Goal: Task Accomplishment & Management: Complete application form

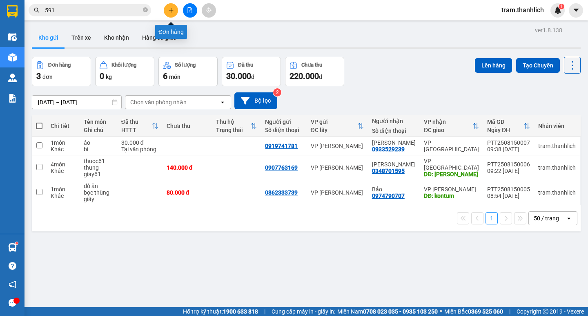
click at [174, 13] on button at bounding box center [171, 10] width 14 height 14
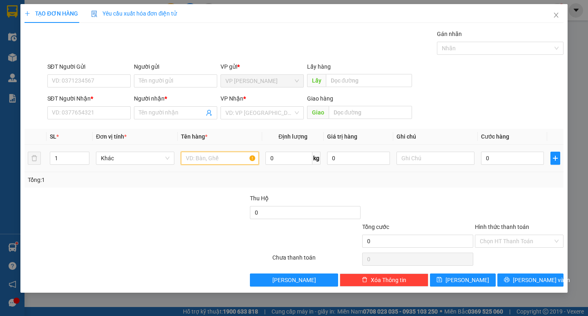
click at [236, 156] on input "text" at bounding box center [220, 158] width 78 height 13
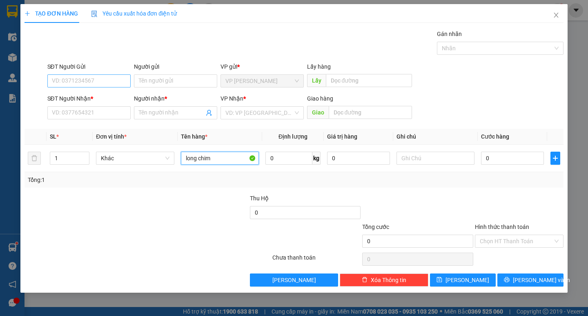
type input "long chim"
click at [107, 84] on input "SĐT Người Gửi" at bounding box center [88, 80] width 83 height 13
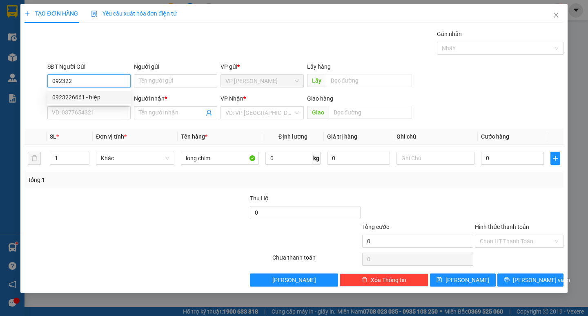
click at [98, 98] on div "0923226661 - hiệp" at bounding box center [89, 97] width 74 height 9
type input "0923226661"
type input "hiệp"
type input "0918616438"
type input "long"
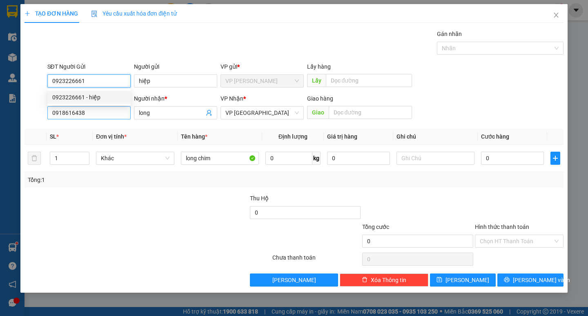
type input "0923226661"
click at [121, 114] on input "0918616438" at bounding box center [88, 112] width 83 height 13
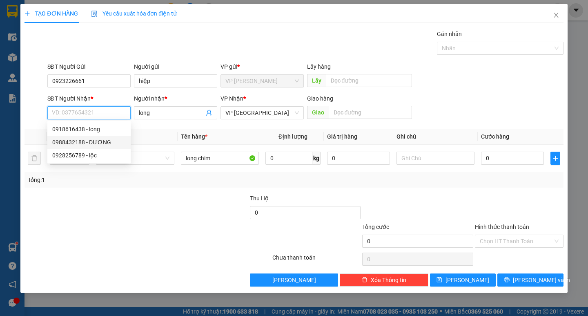
click at [108, 140] on div "0988432188 - DƯƠNG" at bounding box center [89, 142] width 74 height 9
type input "0988432188"
type input "DƯƠNG"
type input "ĐỨC TRỌNG"
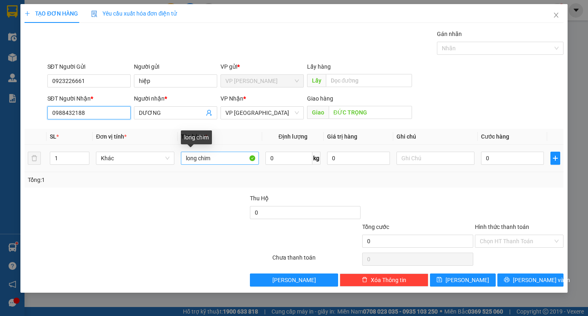
type input "0988432188"
click at [232, 159] on input "long chim" at bounding box center [220, 158] width 78 height 13
click at [197, 156] on input "long chim" at bounding box center [220, 158] width 78 height 13
type input "longco chim"
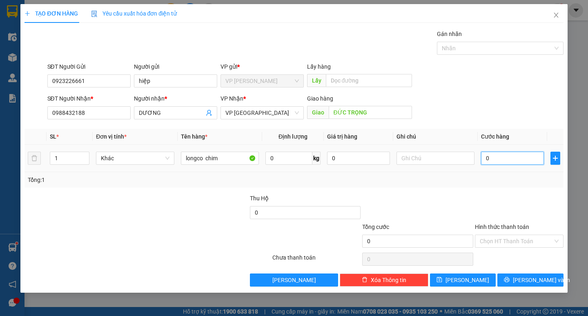
click at [493, 163] on input "0" at bounding box center [512, 158] width 63 height 13
type input "5"
type input "50"
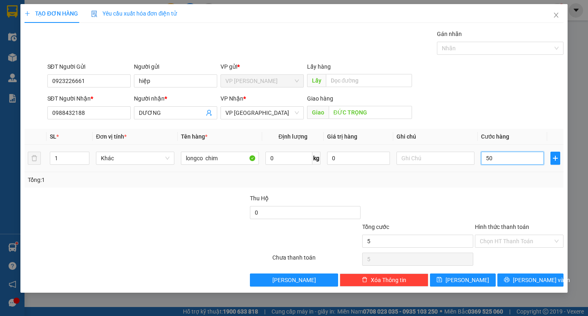
type input "50"
type input "500"
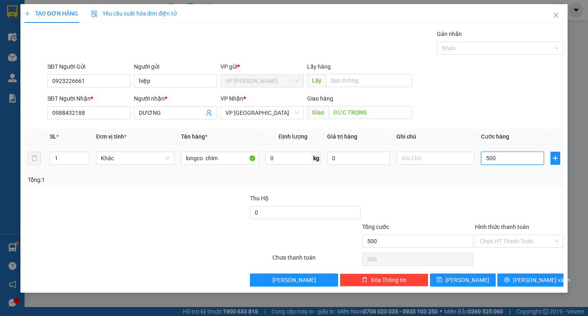
type input "5.000"
type input "50.000"
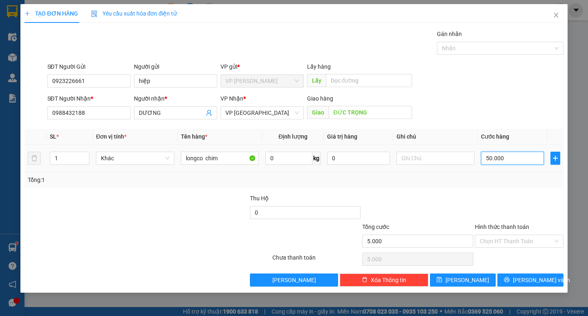
type input "50.000"
click at [510, 281] on icon "printer" at bounding box center [507, 279] width 5 height 5
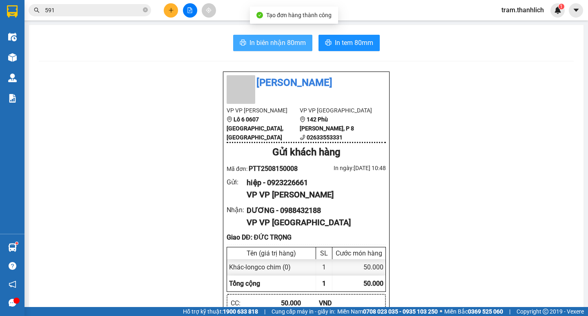
click at [252, 38] on span "In biên nhận 80mm" at bounding box center [278, 43] width 56 height 10
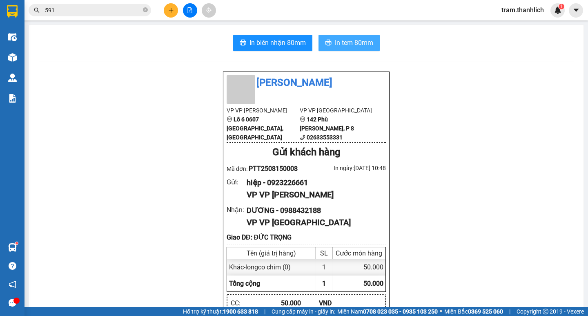
click at [343, 39] on span "In tem 80mm" at bounding box center [354, 43] width 38 height 10
click at [170, 9] on icon "plus" at bounding box center [171, 10] width 6 height 6
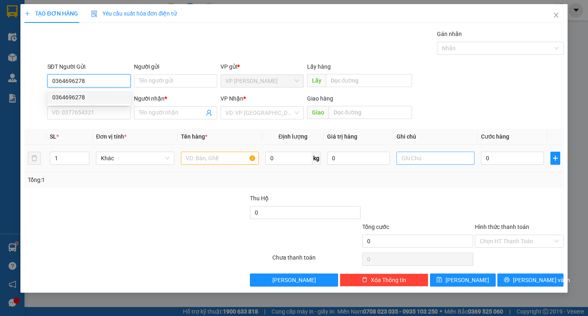
type input "0364696278"
click at [436, 161] on input "text" at bounding box center [436, 158] width 78 height 13
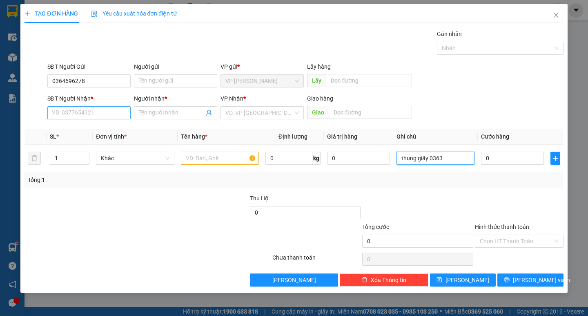
type input "thung giấy 0363"
click at [111, 114] on input "SĐT Người Nhận *" at bounding box center [88, 112] width 83 height 13
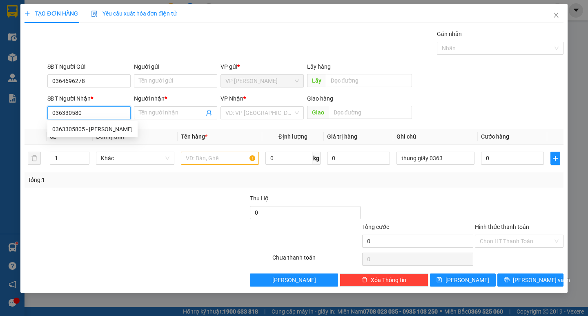
type input "0363305805"
click at [97, 128] on div "0363305805 - [PERSON_NAME]" at bounding box center [92, 129] width 80 height 9
type input "TUẤN ANH"
type input "ĐỨC TRỌNG"
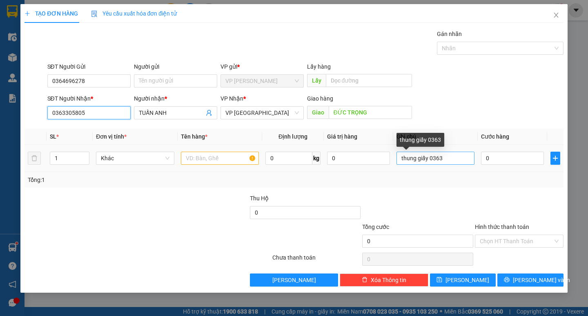
type input "0363305805"
click at [445, 156] on input "thung giấy 0363" at bounding box center [436, 158] width 78 height 13
type input "thung giấy"
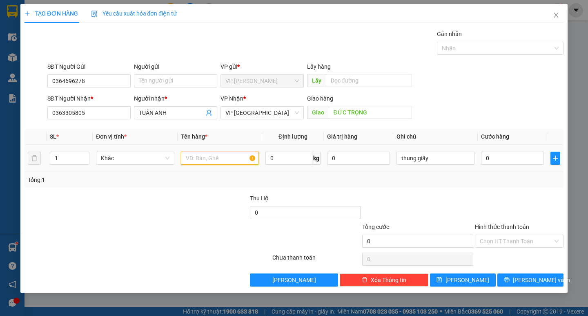
click at [247, 159] on input "text" at bounding box center [220, 158] width 78 height 13
click at [237, 153] on input "text" at bounding box center [220, 158] width 78 height 13
type input "sữa ông chúa"
click at [507, 154] on input "0" at bounding box center [512, 158] width 63 height 13
type input "3"
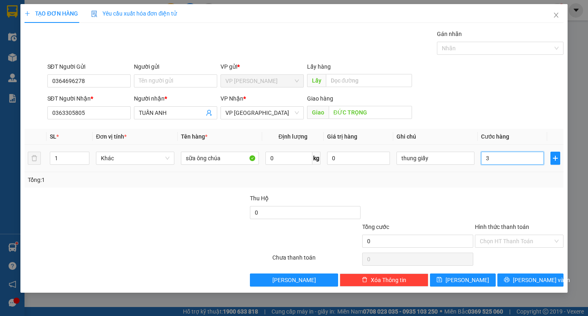
type input "3"
type input "30"
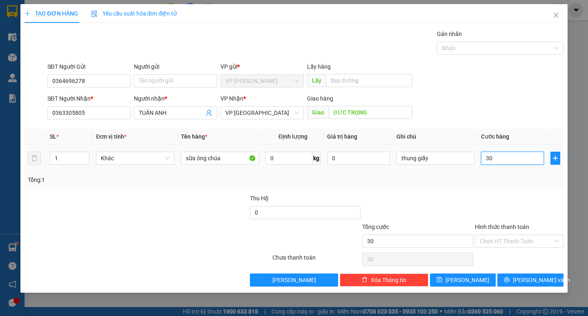
type input "300"
type input "3.000"
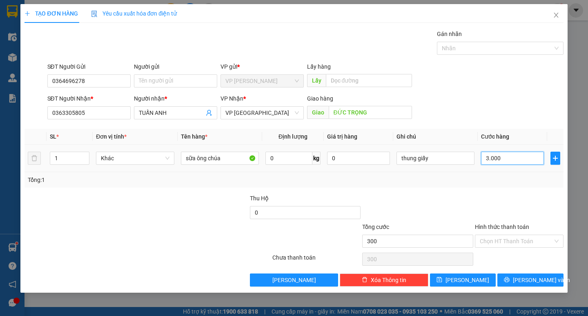
type input "3.000"
type input "30.000"
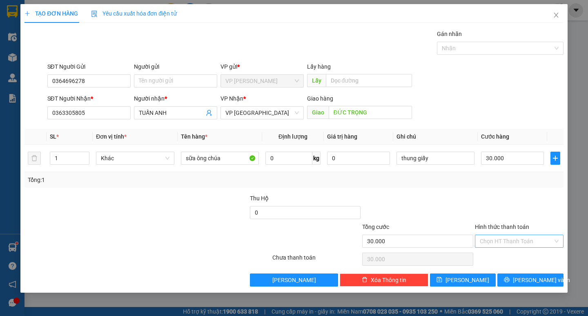
drag, startPoint x: 503, startPoint y: 242, endPoint x: 502, endPoint y: 249, distance: 7.0
click at [503, 242] on input "Hình thức thanh toán" at bounding box center [516, 241] width 73 height 12
click at [504, 217] on div at bounding box center [519, 208] width 90 height 29
click at [497, 242] on input "Hình thức thanh toán" at bounding box center [516, 241] width 73 height 12
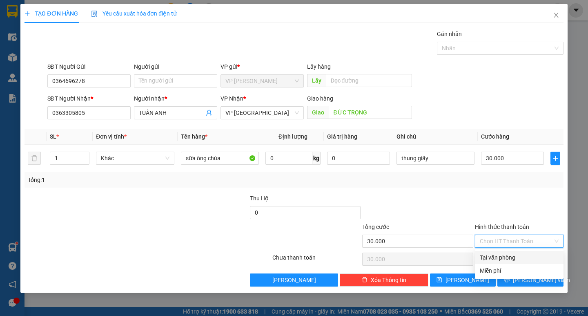
click at [500, 255] on div "Tại văn phòng" at bounding box center [519, 257] width 79 height 9
type input "0"
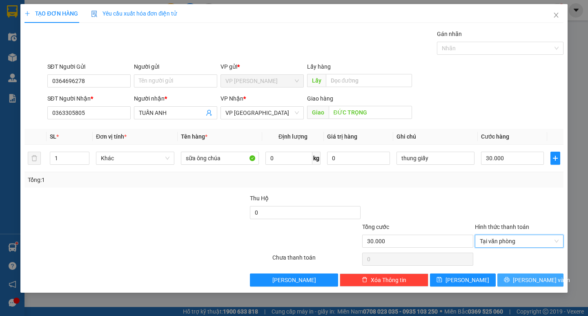
click at [533, 279] on span "[PERSON_NAME] và In" at bounding box center [541, 279] width 57 height 9
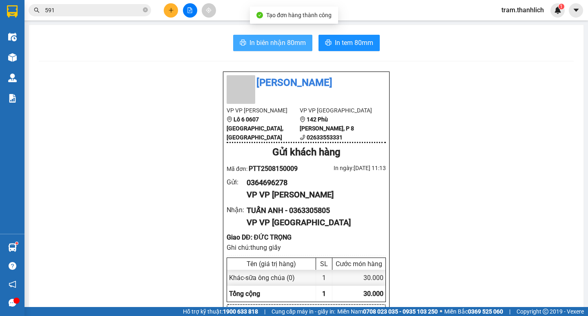
click at [254, 44] on span "In biên nhận 80mm" at bounding box center [278, 43] width 56 height 10
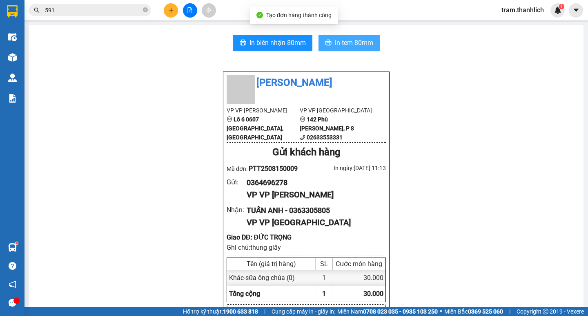
click at [362, 43] on span "In tem 80mm" at bounding box center [354, 43] width 38 height 10
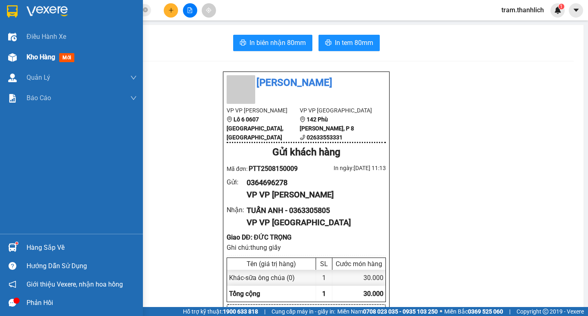
click at [19, 58] on div at bounding box center [12, 57] width 14 height 14
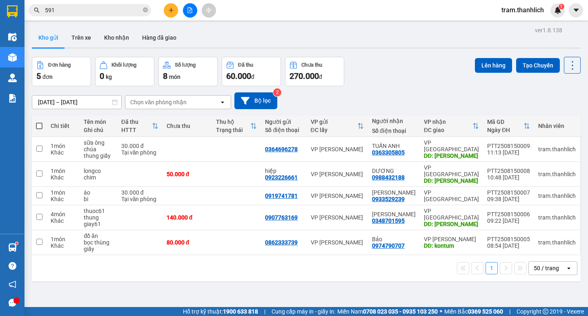
click at [172, 13] on button at bounding box center [171, 10] width 14 height 14
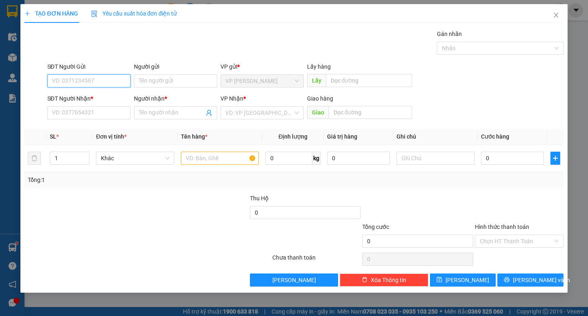
drag, startPoint x: 105, startPoint y: 80, endPoint x: 109, endPoint y: 78, distance: 4.6
click at [109, 78] on input "SĐT Người Gửi" at bounding box center [88, 80] width 83 height 13
type input "0919003455"
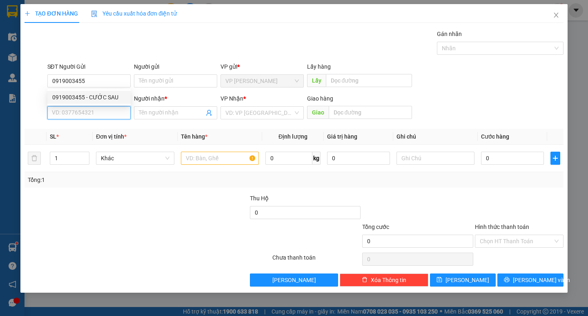
click at [78, 115] on input "SĐT Người Nhận *" at bounding box center [88, 112] width 83 height 13
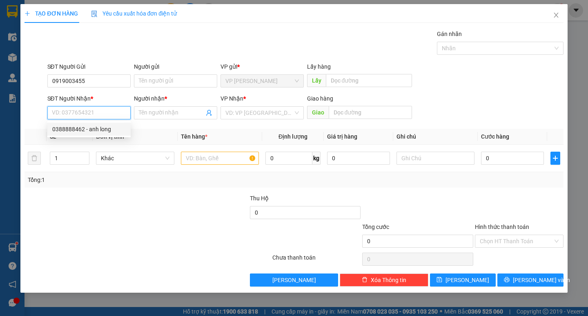
click at [78, 128] on div "0388888462 - anh long" at bounding box center [89, 129] width 74 height 9
type input "0388888462"
type input "anh long"
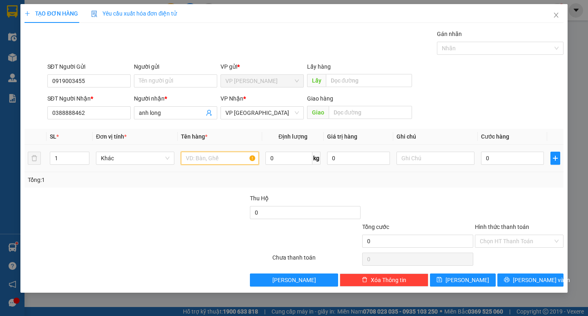
click at [248, 160] on input "text" at bounding box center [220, 158] width 78 height 13
type input "h"
type input "hồ sơ"
click at [500, 159] on input "0" at bounding box center [512, 158] width 63 height 13
type input "3"
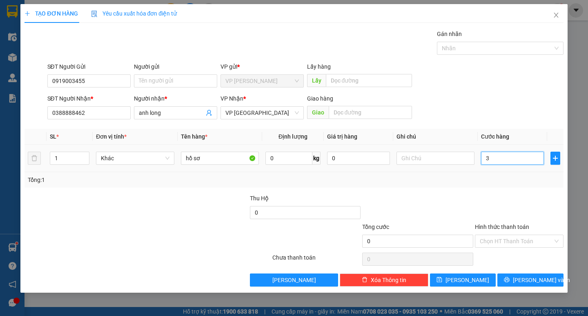
type input "3"
type input "30"
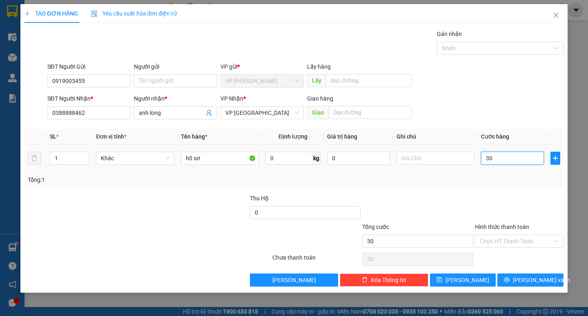
type input "300"
type input "3.000"
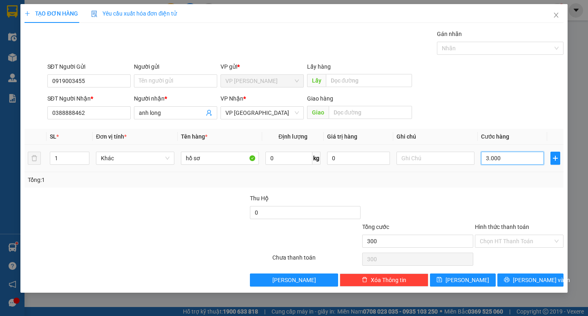
type input "3.000"
type input "30.000"
type input "300.000"
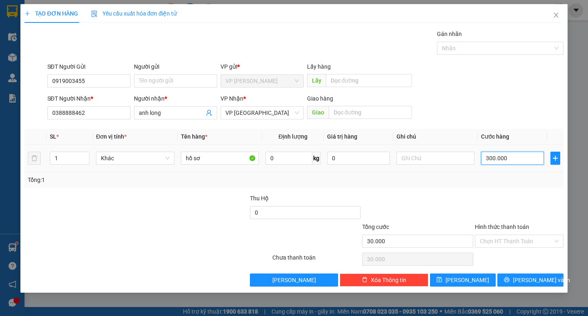
type input "300.000"
type input "30.000"
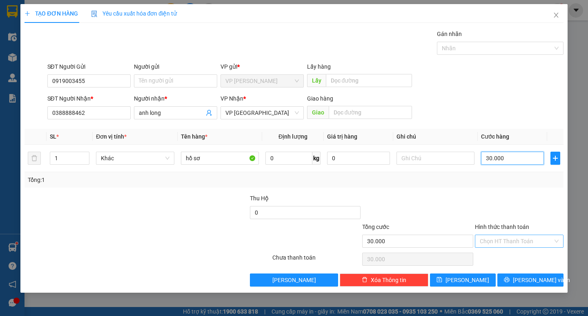
type input "30.000"
click at [523, 240] on input "Hình thức thanh toán" at bounding box center [516, 241] width 73 height 12
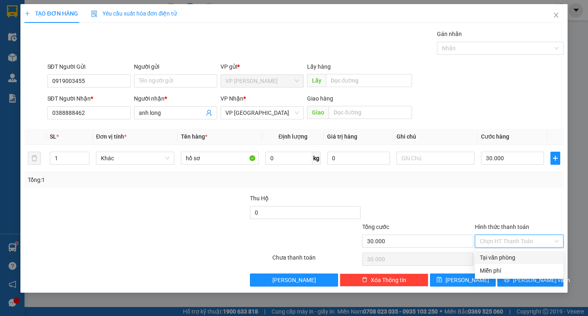
click at [503, 257] on div "Tại văn phòng" at bounding box center [519, 257] width 79 height 9
type input "0"
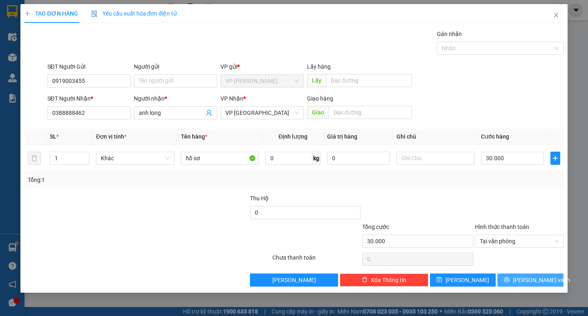
click at [513, 282] on button "[PERSON_NAME] và In" at bounding box center [531, 279] width 66 height 13
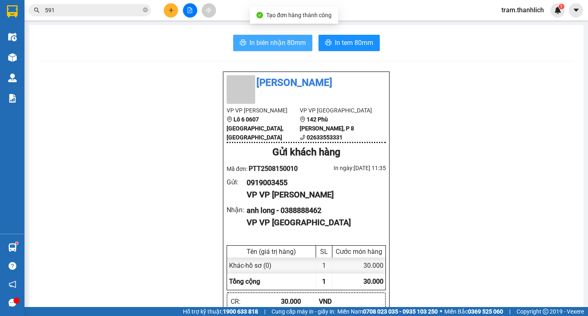
click at [253, 49] on button "In biên nhận 80mm" at bounding box center [272, 43] width 79 height 16
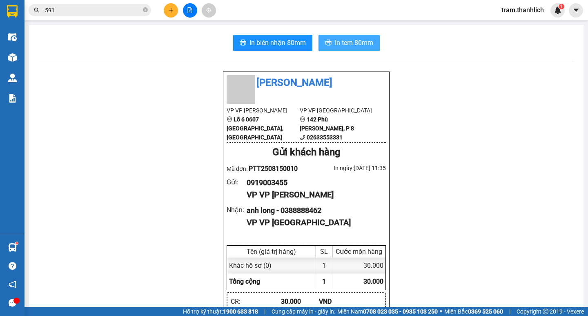
click at [346, 43] on span "In tem 80mm" at bounding box center [354, 43] width 38 height 10
click at [353, 49] on button "In tem 80mm" at bounding box center [349, 43] width 61 height 16
click at [171, 14] on button at bounding box center [171, 10] width 14 height 14
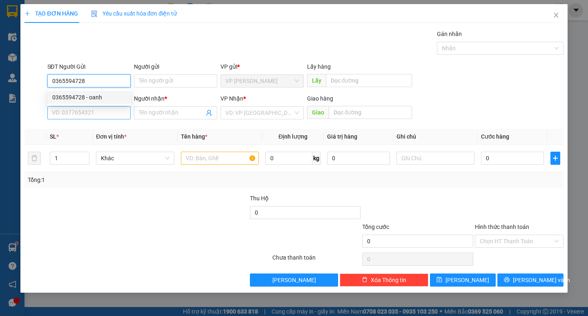
type input "0365594728"
click at [122, 115] on input "SĐT Người Nhận *" at bounding box center [88, 112] width 83 height 13
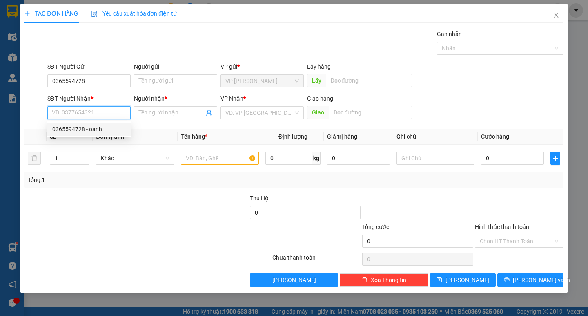
click at [91, 127] on div "0365594728 - oanh" at bounding box center [89, 129] width 74 height 9
type input "0365594728"
type input "oanh"
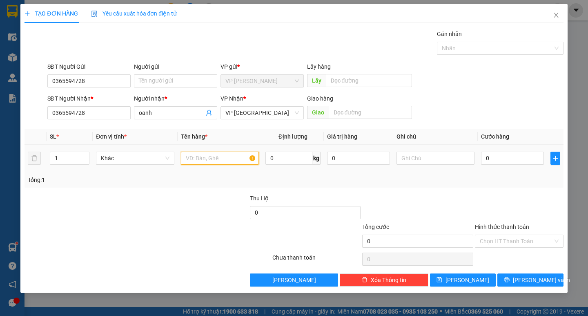
click at [246, 158] on input "text" at bounding box center [220, 158] width 78 height 13
type input "hanh li"
click at [395, 161] on td at bounding box center [435, 158] width 85 height 27
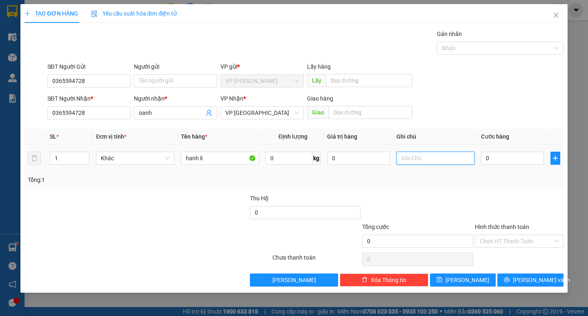
click at [398, 160] on input "text" at bounding box center [436, 158] width 78 height 13
type input "vali"
click at [498, 155] on input "0" at bounding box center [512, 158] width 63 height 13
type input "6"
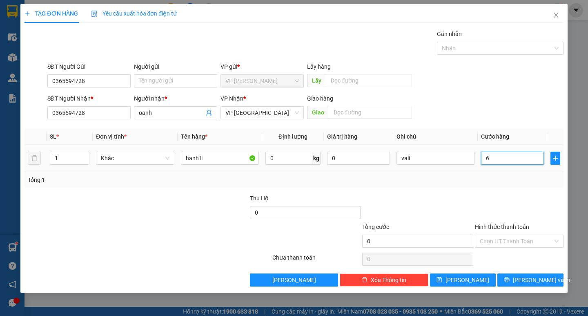
type input "6"
type input "60"
type input "600"
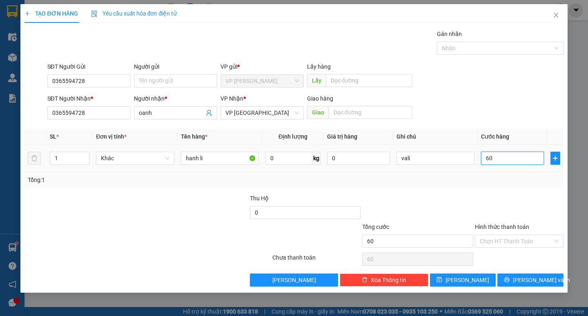
type input "600"
type input "6.000"
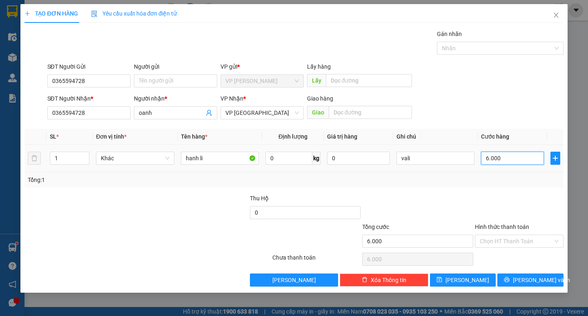
type input "60.000"
click at [524, 278] on span "[PERSON_NAME] và In" at bounding box center [541, 279] width 57 height 9
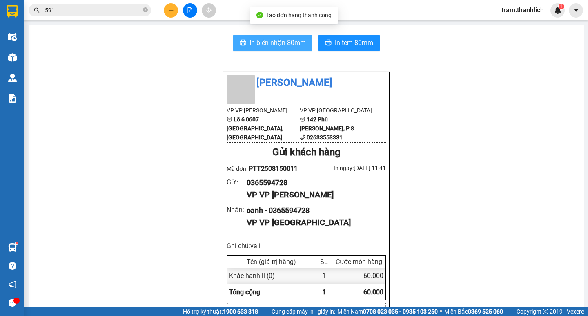
click at [257, 50] on button "In biên nhận 80mm" at bounding box center [272, 43] width 79 height 16
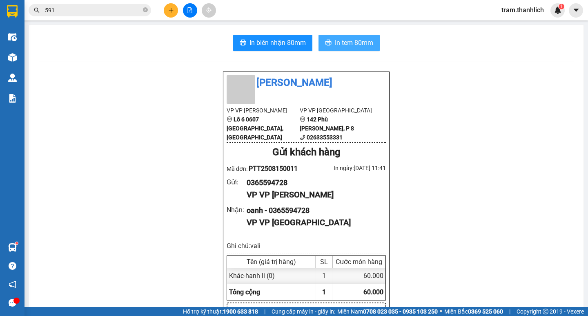
click at [358, 48] on button "In tem 80mm" at bounding box center [349, 43] width 61 height 16
click at [164, 11] on button at bounding box center [171, 10] width 14 height 14
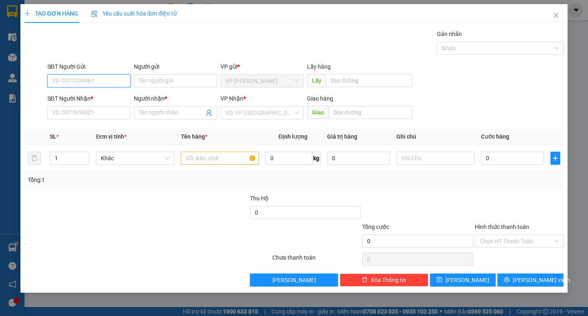
click at [102, 77] on input "SĐT Người Gửi" at bounding box center [88, 80] width 83 height 13
click at [101, 93] on div "0964560495 - ck co đào" at bounding box center [89, 97] width 74 height 9
type input "0964560495"
type input "ck co đào"
type input "0345286213"
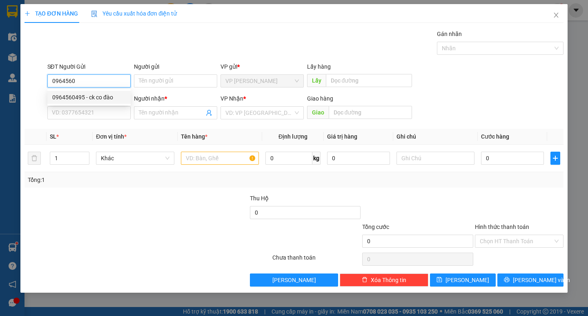
type input "teo"
type input "cam lâm"
type input "0964560495"
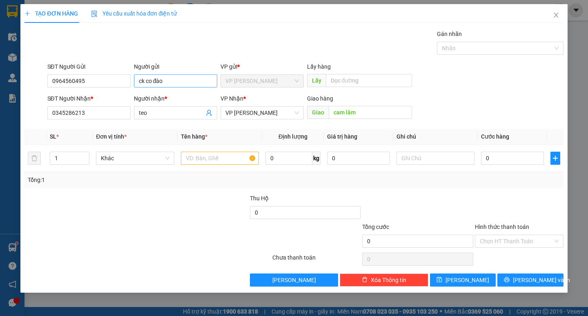
drag, startPoint x: 159, startPoint y: 88, endPoint x: 172, endPoint y: 80, distance: 15.2
click at [163, 85] on div "Người gửi ck co đào" at bounding box center [175, 76] width 83 height 29
click at [172, 80] on input "ck co đào" at bounding box center [175, 80] width 83 height 13
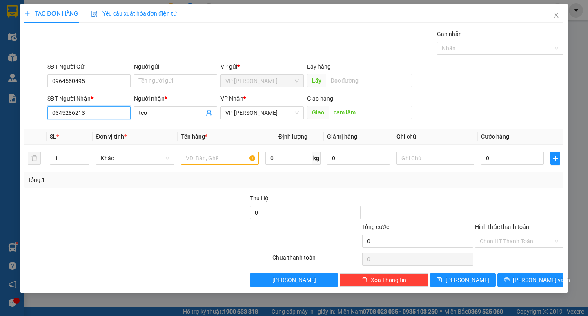
click at [119, 110] on input "0345286213" at bounding box center [88, 112] width 83 height 13
drag, startPoint x: 119, startPoint y: 110, endPoint x: 115, endPoint y: 109, distance: 4.2
click at [117, 110] on input "0345286213" at bounding box center [88, 112] width 83 height 13
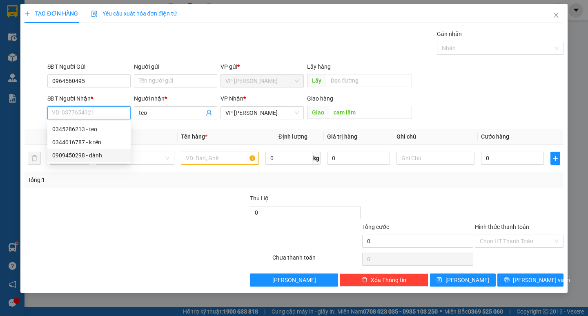
click at [103, 154] on div "0909450298 - dành" at bounding box center [89, 155] width 74 height 9
type input "0909450298"
type input "dành"
type input "n3 [GEOGRAPHIC_DATA]"
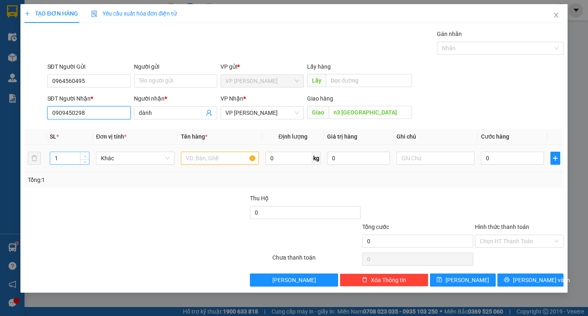
type input "0909450298"
click at [82, 155] on span "Increase Value" at bounding box center [84, 155] width 9 height 7
type input "3"
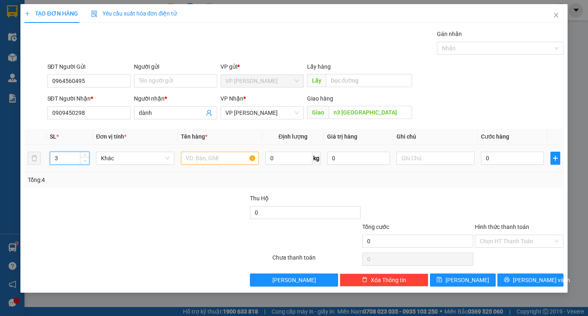
click at [83, 161] on span "down" at bounding box center [85, 161] width 5 height 5
click at [204, 159] on input "text" at bounding box center [220, 158] width 78 height 13
type input "sau"
click at [463, 161] on input "text" at bounding box center [436, 158] width 78 height 13
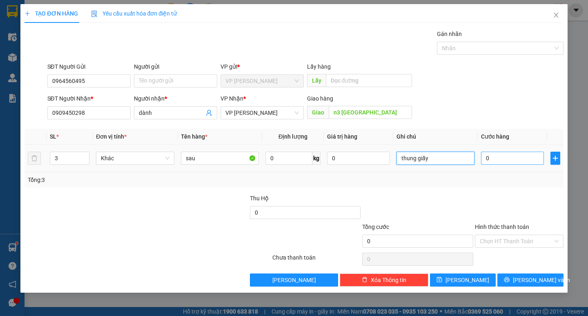
type input "thung giấy"
click at [523, 157] on input "0" at bounding box center [512, 158] width 63 height 13
type input "1"
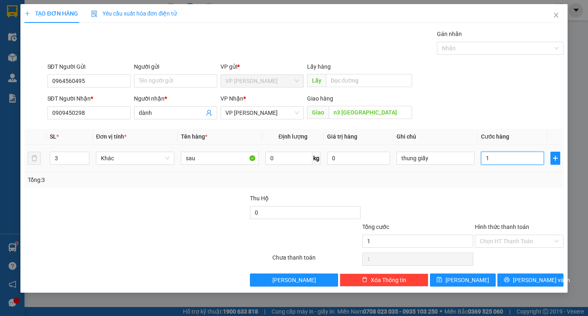
type input "15"
type input "150"
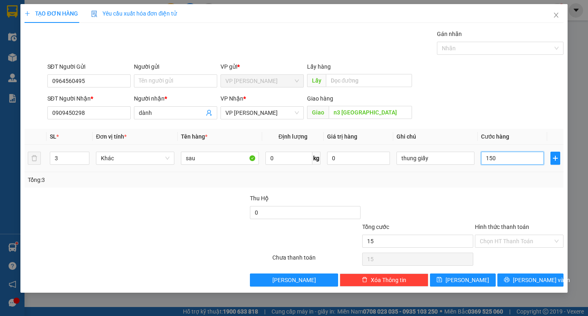
type input "150"
type input "1.500"
type input "15.000"
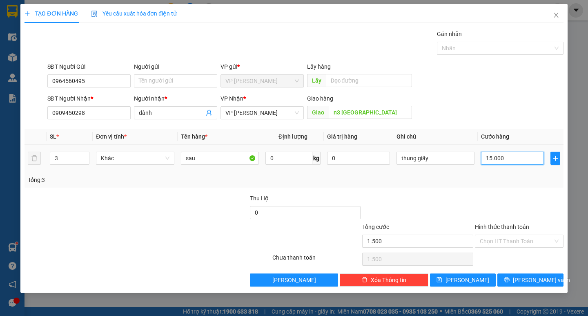
type input "15.000"
type input "150.000"
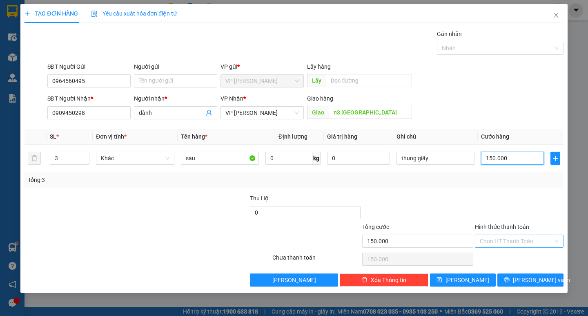
type input "150.000"
click at [508, 241] on input "Hình thức thanh toán" at bounding box center [516, 241] width 73 height 12
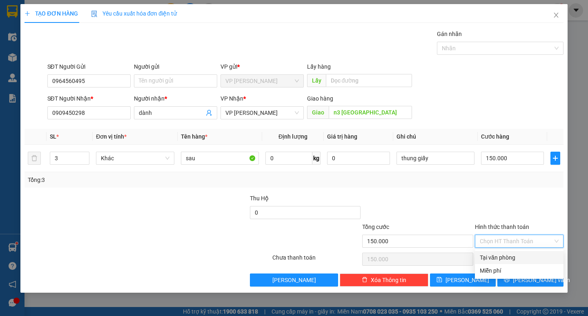
click at [505, 256] on div "Tại văn phòng" at bounding box center [519, 257] width 79 height 9
type input "0"
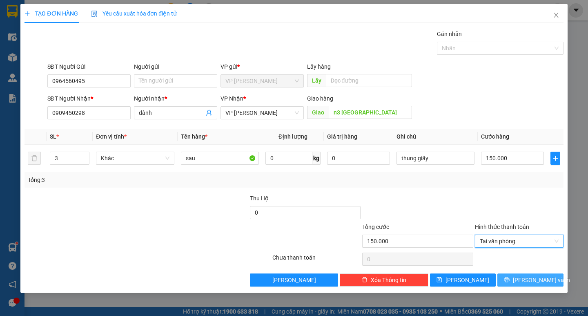
click at [510, 278] on icon "printer" at bounding box center [507, 280] width 6 height 6
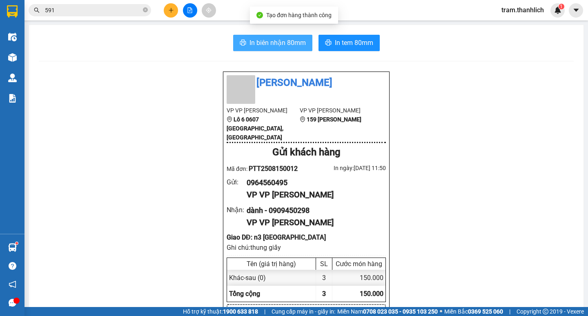
click at [267, 44] on span "In biên nhận 80mm" at bounding box center [278, 43] width 56 height 10
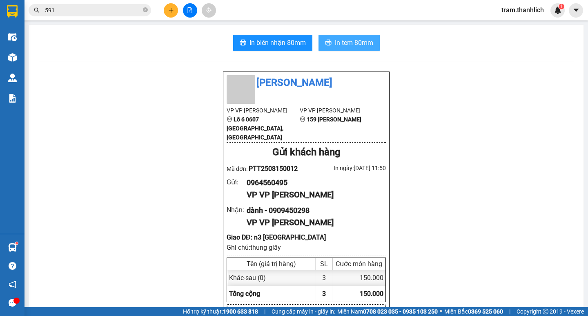
click at [357, 38] on span "In tem 80mm" at bounding box center [354, 43] width 38 height 10
click at [168, 10] on icon "plus" at bounding box center [171, 10] width 6 height 6
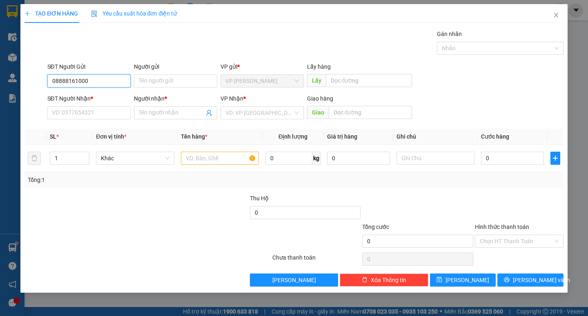
click at [60, 84] on input "08888161000" at bounding box center [88, 80] width 83 height 13
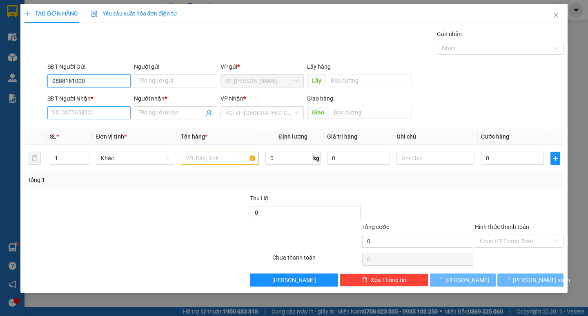
type input "0888161000"
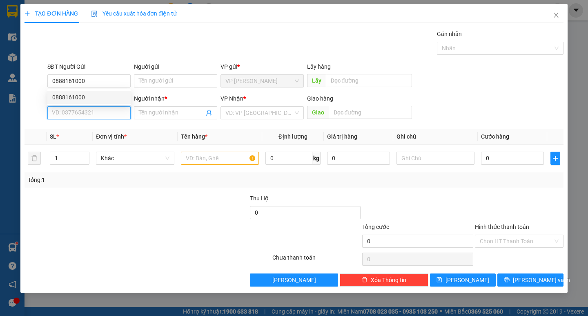
click at [73, 116] on input "SĐT Người Nhận *" at bounding box center [88, 112] width 83 height 13
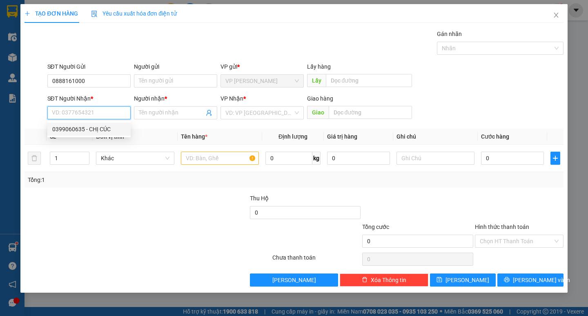
click at [90, 129] on div "0399060635 - CHỊ CÚC" at bounding box center [89, 129] width 74 height 9
type input "0399060635"
type input "CHỊ CÚC"
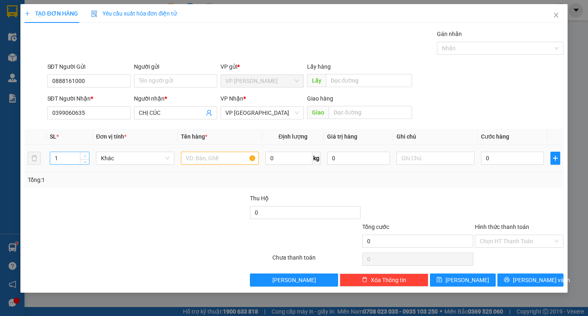
click at [85, 157] on icon "up" at bounding box center [85, 156] width 3 height 3
click at [84, 157] on icon "up" at bounding box center [85, 156] width 3 height 3
type input "5"
click at [84, 157] on icon "up" at bounding box center [85, 156] width 3 height 3
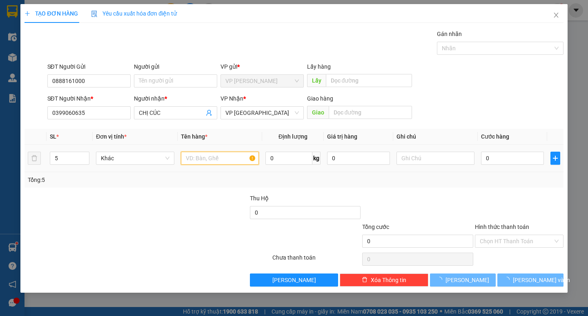
drag, startPoint x: 197, startPoint y: 156, endPoint x: 197, endPoint y: 152, distance: 4.5
click at [197, 156] on input "text" at bounding box center [220, 158] width 78 height 13
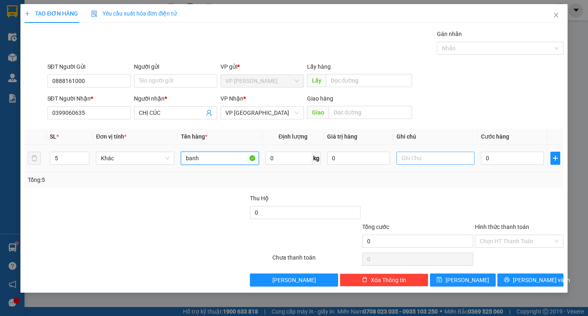
type input "banh"
click at [434, 159] on input "text" at bounding box center [436, 158] width 78 height 13
type input "t"
type input "thung giấy"
click at [494, 158] on input "0" at bounding box center [512, 158] width 63 height 13
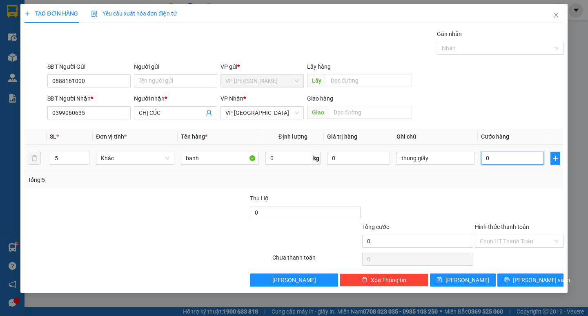
type input "2"
type input "25"
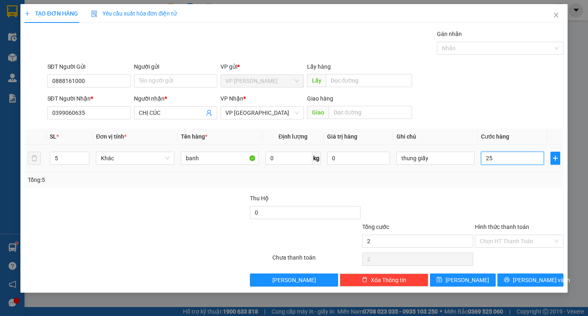
type input "25"
type input "250"
type input "2.500"
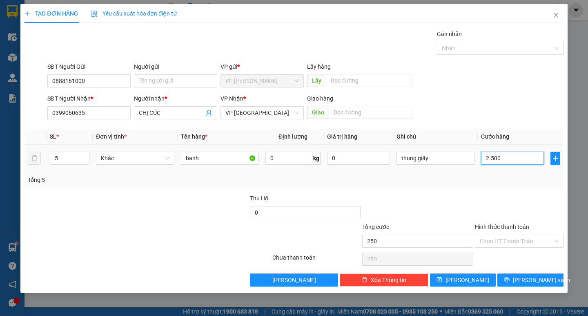
type input "2.500"
type input "25.000"
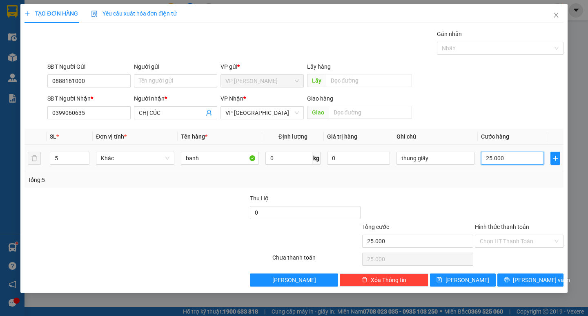
type input "250.000"
click at [503, 241] on input "Hình thức thanh toán" at bounding box center [516, 241] width 73 height 12
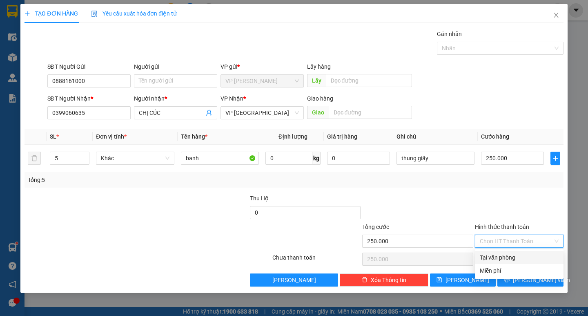
click at [502, 252] on div "Tại văn phòng" at bounding box center [519, 257] width 89 height 13
type input "0"
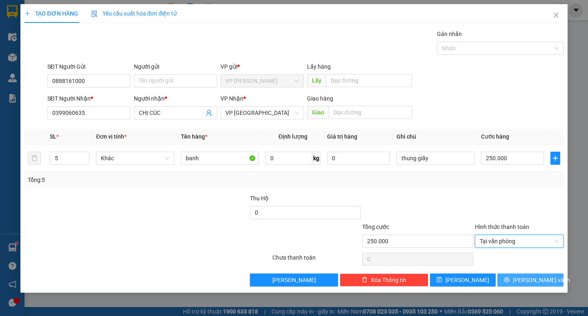
click at [512, 276] on button "[PERSON_NAME] và In" at bounding box center [531, 279] width 66 height 13
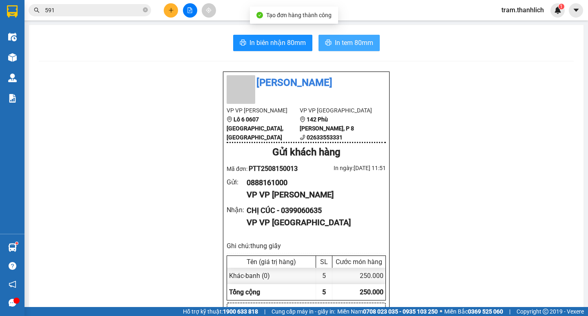
click at [355, 45] on span "In tem 80mm" at bounding box center [354, 43] width 38 height 10
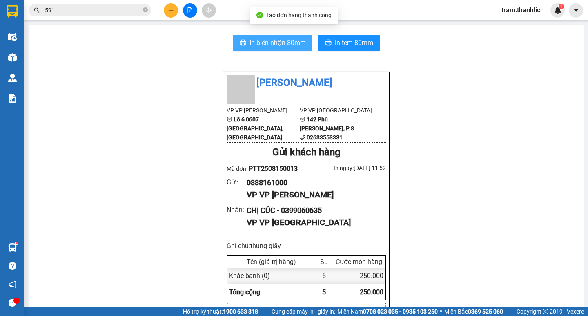
click at [273, 50] on button "In biên nhận 80mm" at bounding box center [272, 43] width 79 height 16
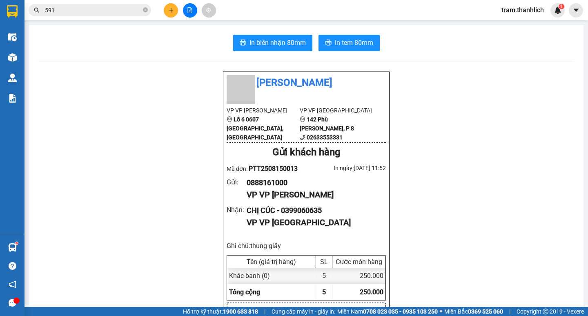
drag, startPoint x: 163, startPoint y: 8, endPoint x: 173, endPoint y: 11, distance: 10.5
click at [164, 8] on div at bounding box center [189, 10] width 61 height 14
click at [173, 11] on icon "plus" at bounding box center [171, 10] width 6 height 6
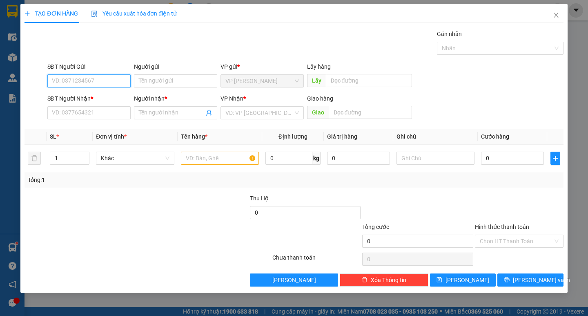
click at [113, 76] on input "SĐT Người Gửi" at bounding box center [88, 80] width 83 height 13
type input "0913883997"
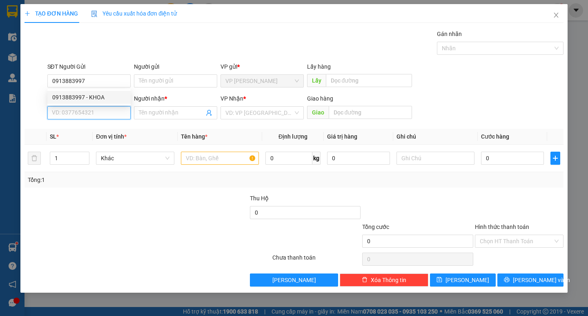
click at [105, 115] on input "SĐT Người Nhận *" at bounding box center [88, 112] width 83 height 13
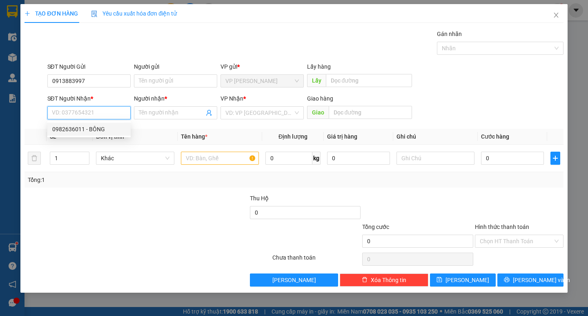
click at [103, 125] on div "0982636011 - BÔNG" at bounding box center [89, 129] width 74 height 9
type input "0982636011"
type input "BÔNG"
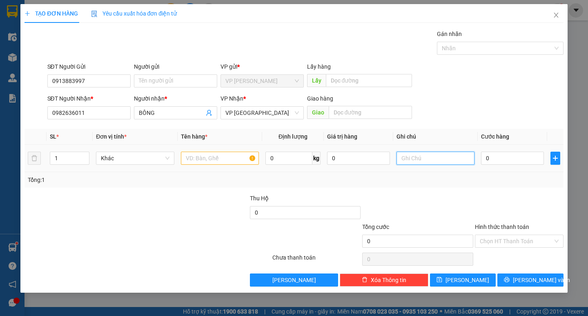
click at [412, 159] on input "text" at bounding box center [436, 158] width 78 height 13
type input "thung xốp"
click at [519, 162] on input "0" at bounding box center [512, 158] width 63 height 13
type input "3"
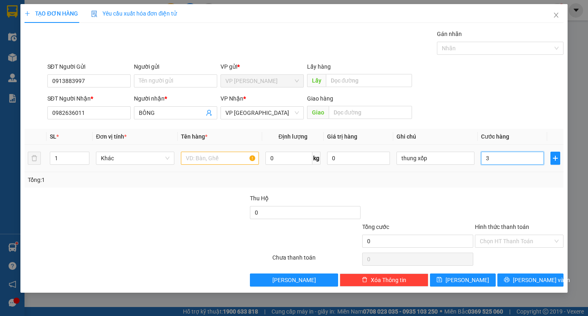
type input "3"
type input "30"
type input "300"
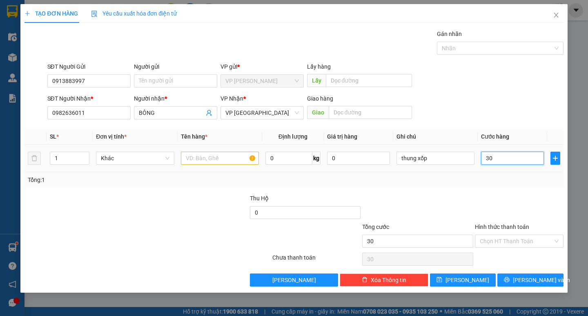
type input "300"
type input "3.000"
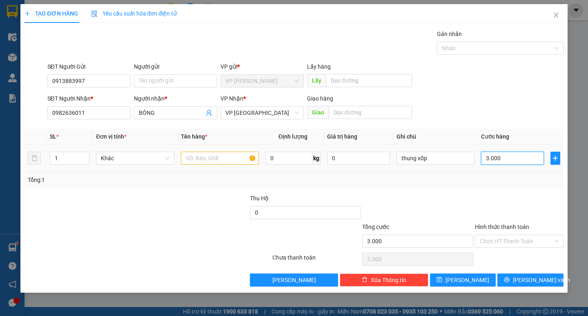
type input "30.000"
click at [214, 165] on div at bounding box center [220, 158] width 78 height 16
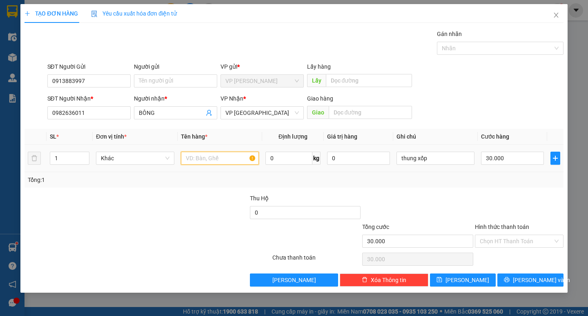
click at [203, 162] on input "text" at bounding box center [220, 158] width 78 height 13
type input "mực"
click at [497, 236] on input "Hình thức thanh toán" at bounding box center [516, 241] width 73 height 12
click at [498, 249] on div "Transit Pickup Surcharge Ids Transit Deliver Surcharge Ids Transit Deliver Surc…" at bounding box center [294, 157] width 539 height 257
click at [513, 247] on input "Hình thức thanh toán" at bounding box center [516, 241] width 73 height 12
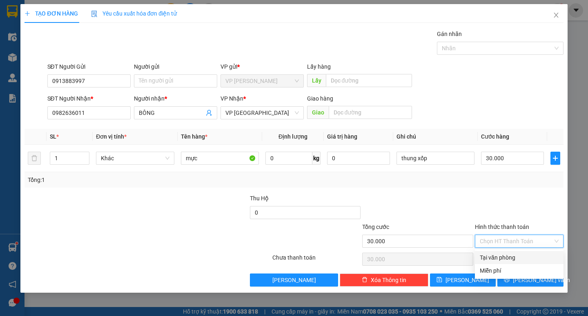
click at [512, 256] on div "Tại văn phòng" at bounding box center [519, 257] width 79 height 9
type input "0"
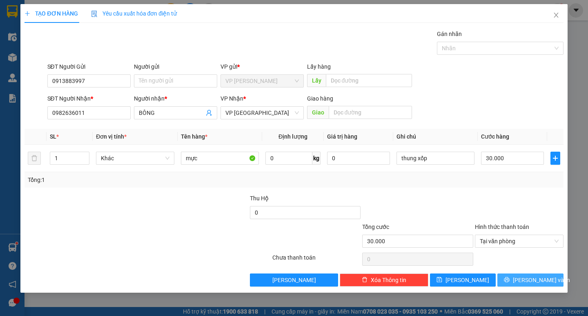
click at [524, 279] on span "[PERSON_NAME] và In" at bounding box center [541, 279] width 57 height 9
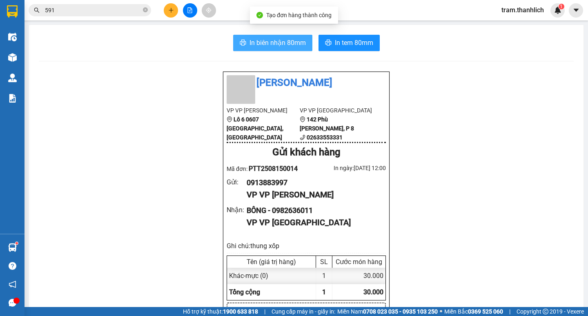
click at [287, 45] on span "In biên nhận 80mm" at bounding box center [278, 43] width 56 height 10
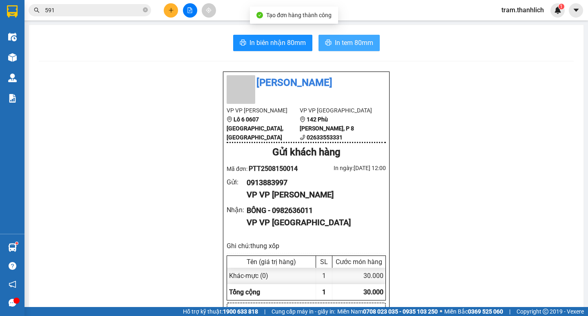
click at [369, 44] on span "In tem 80mm" at bounding box center [354, 43] width 38 height 10
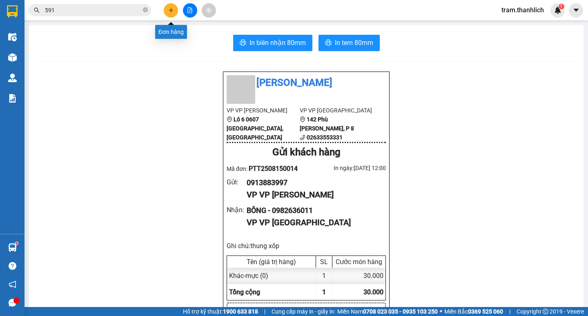
click at [170, 9] on icon "plus" at bounding box center [171, 10] width 6 height 6
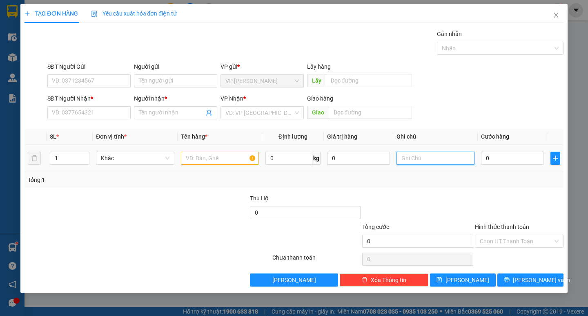
click at [422, 156] on input "text" at bounding box center [436, 158] width 78 height 13
type input "thung xốp"
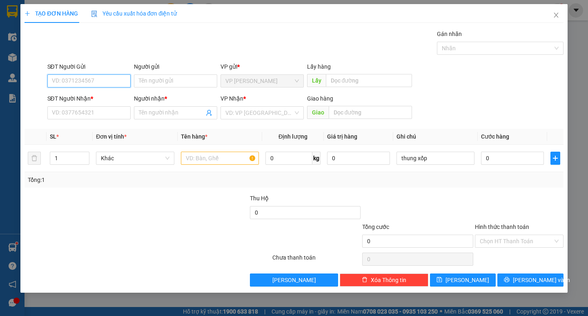
click at [121, 84] on input "SĐT Người Gửi" at bounding box center [88, 80] width 83 height 13
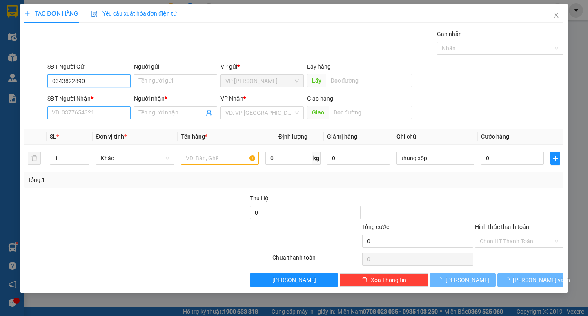
type input "0343822890"
click at [114, 107] on input "SĐT Người Nhận *" at bounding box center [88, 112] width 83 height 13
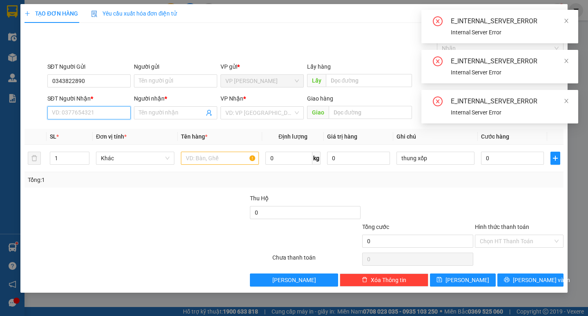
click at [114, 107] on input "SĐT Người Nhận *" at bounding box center [88, 112] width 83 height 13
click at [112, 82] on input "0343822890" at bounding box center [88, 80] width 83 height 13
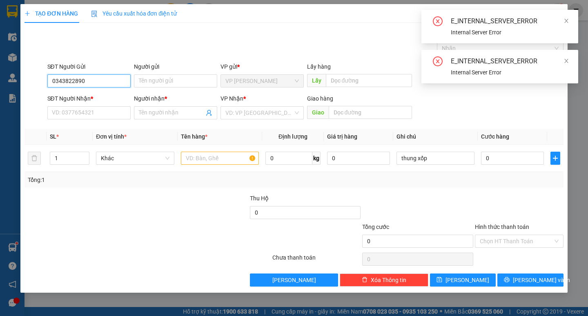
click at [112, 82] on input "0343822890" at bounding box center [88, 80] width 83 height 13
click at [112, 110] on input "SĐT Người Nhận *" at bounding box center [88, 112] width 83 height 13
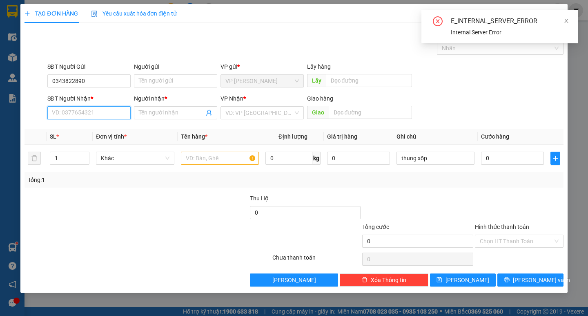
click at [112, 110] on input "SĐT Người Nhận *" at bounding box center [88, 112] width 83 height 13
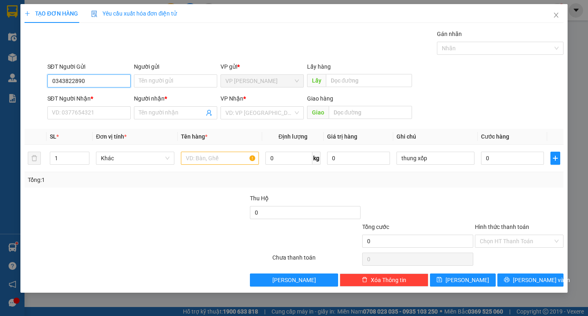
click at [101, 82] on input "0343822890" at bounding box center [88, 80] width 83 height 13
click at [97, 105] on div "SĐT Người Nhận *" at bounding box center [88, 100] width 83 height 12
click at [97, 109] on input "SĐT Người Nhận *" at bounding box center [88, 112] width 83 height 13
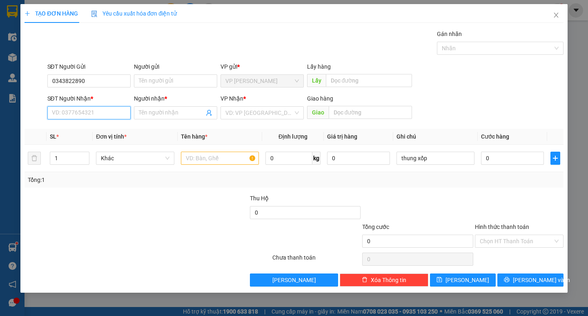
click at [97, 109] on input "SĐT Người Nhận *" at bounding box center [88, 112] width 83 height 13
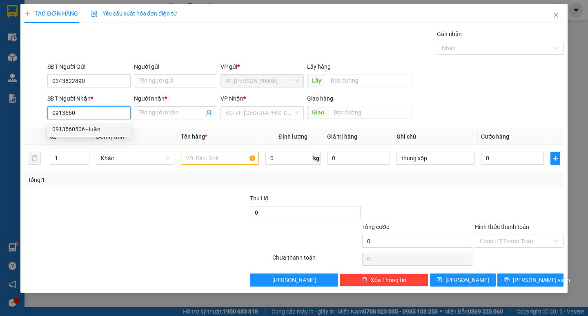
click at [93, 131] on div "0913560506 - luận" at bounding box center [89, 129] width 74 height 9
type input "0913560506"
type input "luận"
type input "0913560506"
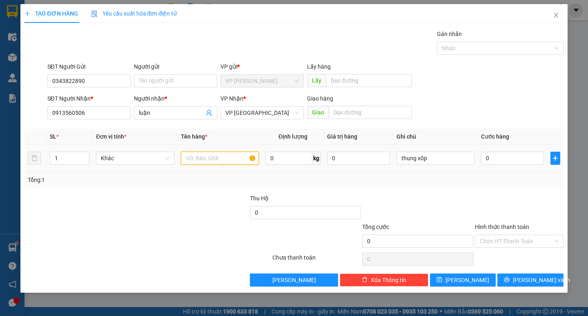
click at [249, 156] on input "text" at bounding box center [220, 158] width 78 height 13
type input "2"
click at [85, 155] on icon "up" at bounding box center [85, 156] width 3 height 3
click at [223, 155] on input "text" at bounding box center [220, 158] width 78 height 13
type input "hàng đông lanh"
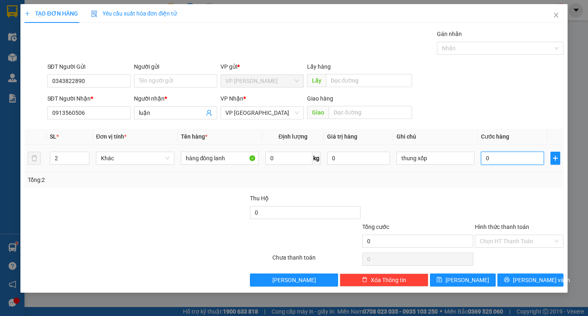
click at [498, 155] on input "0" at bounding box center [512, 158] width 63 height 13
type input "2"
type input "20"
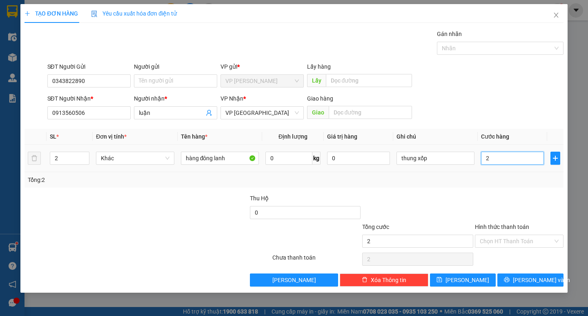
type input "20"
type input "200"
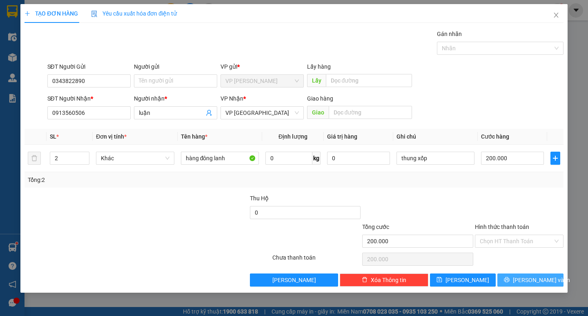
click at [512, 280] on button "[PERSON_NAME] và In" at bounding box center [531, 279] width 66 height 13
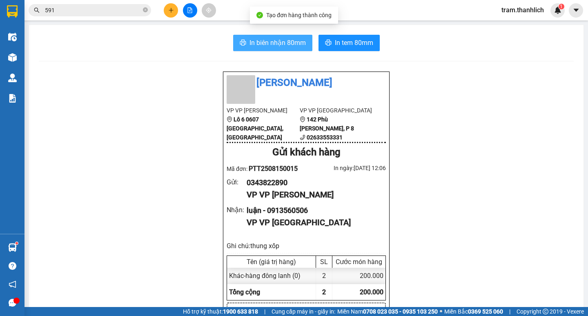
click at [273, 43] on span "In biên nhận 80mm" at bounding box center [278, 43] width 56 height 10
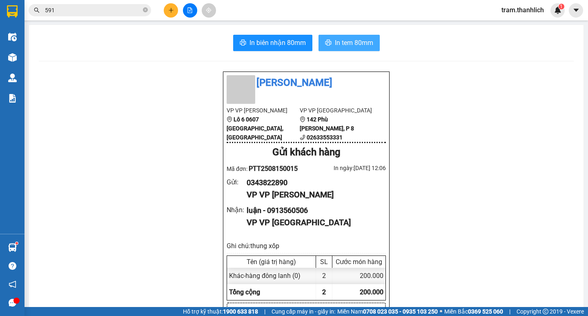
click at [369, 44] on span "In tem 80mm" at bounding box center [354, 43] width 38 height 10
click at [164, 9] on button at bounding box center [171, 10] width 14 height 14
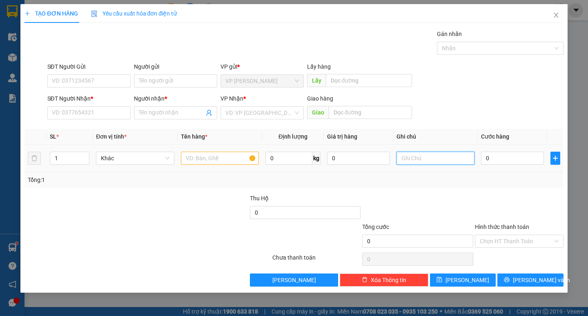
click at [438, 161] on input "text" at bounding box center [436, 158] width 78 height 13
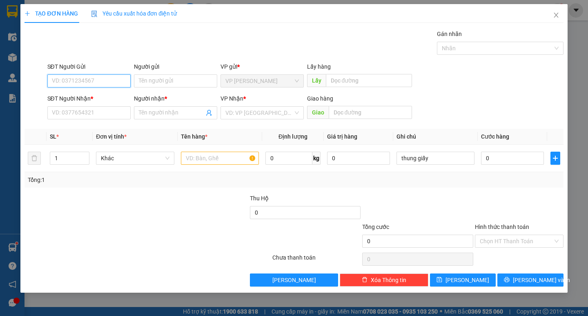
click at [122, 79] on input "SĐT Người Gửi" at bounding box center [88, 80] width 83 height 13
click at [71, 82] on input "0362209317" at bounding box center [88, 80] width 83 height 13
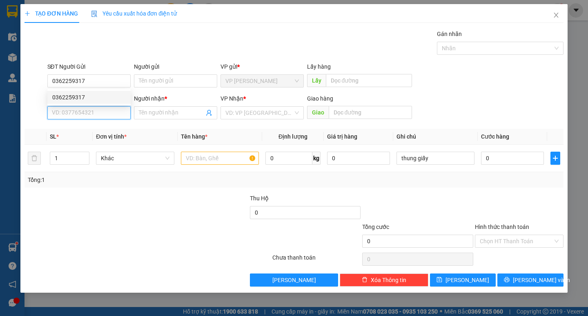
click at [64, 115] on input "SĐT Người Nhận *" at bounding box center [88, 112] width 83 height 13
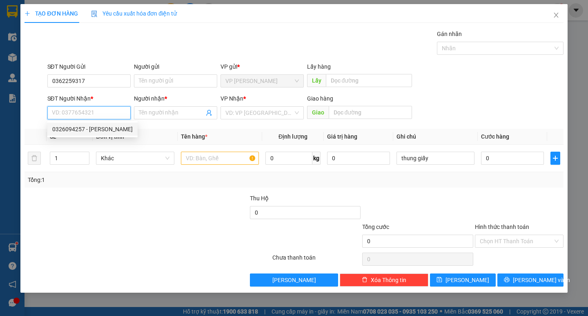
click at [86, 127] on div "0326094257 - [PERSON_NAME]" at bounding box center [92, 129] width 80 height 9
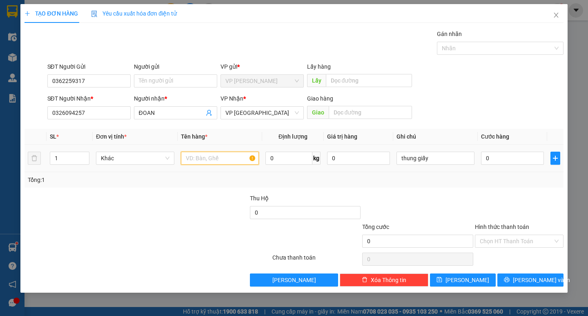
click at [239, 156] on input "text" at bounding box center [220, 158] width 78 height 13
click at [502, 154] on input "0" at bounding box center [512, 158] width 63 height 13
click at [504, 244] on input "Hình thức thanh toán" at bounding box center [516, 241] width 73 height 12
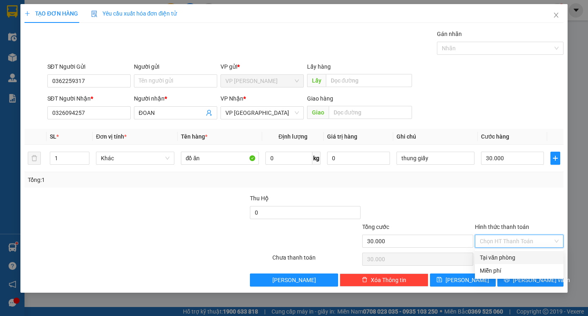
click at [506, 258] on div "Tại văn phòng" at bounding box center [519, 257] width 79 height 9
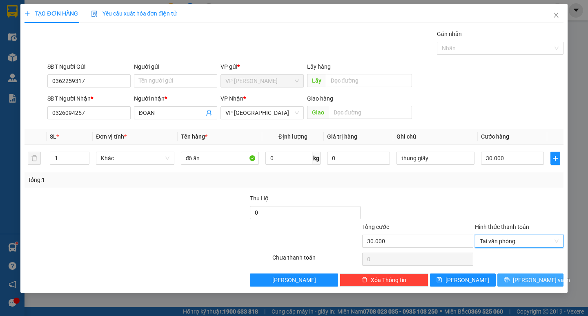
click at [511, 273] on button "[PERSON_NAME] và In" at bounding box center [531, 279] width 66 height 13
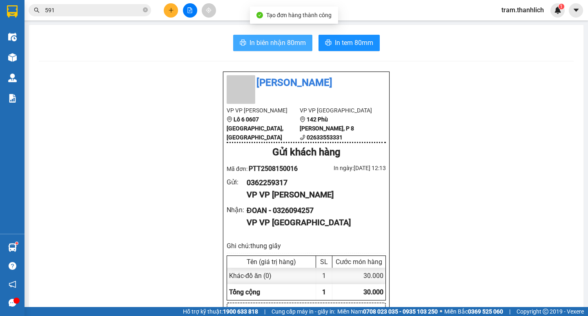
click at [306, 44] on button "In biên nhận 80mm" at bounding box center [272, 43] width 79 height 16
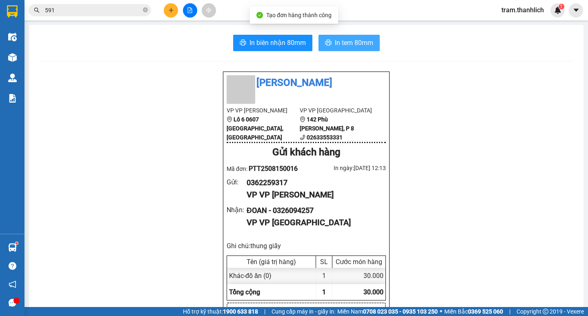
click at [325, 47] on span "printer" at bounding box center [328, 43] width 7 height 8
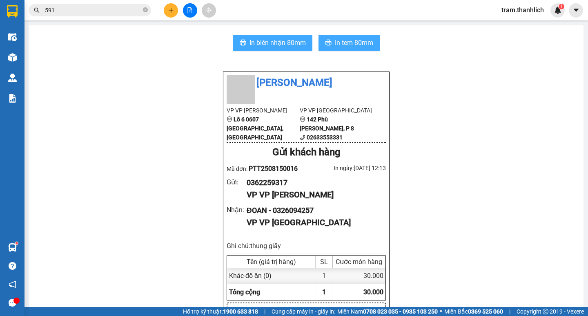
click at [285, 44] on span "In biên nhận 80mm" at bounding box center [278, 43] width 56 height 10
click at [166, 9] on button at bounding box center [171, 10] width 14 height 14
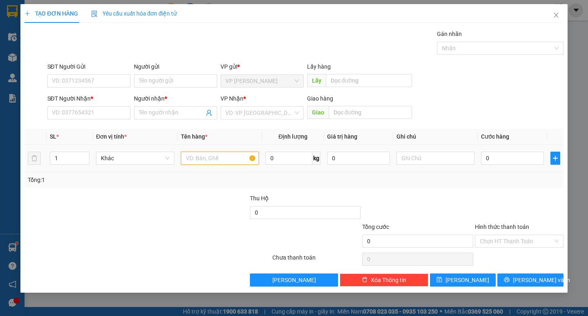
click at [236, 159] on input "text" at bounding box center [220, 158] width 78 height 13
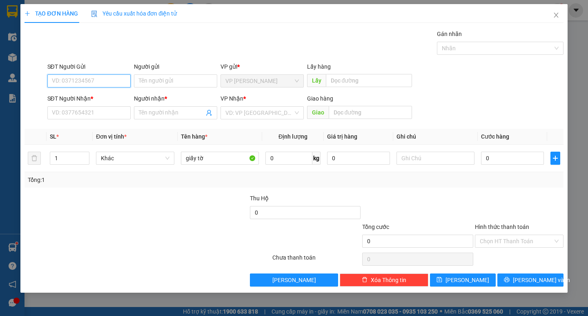
click at [111, 85] on input "SĐT Người Gửi" at bounding box center [88, 80] width 83 height 13
click at [95, 97] on div "0904470719" at bounding box center [89, 97] width 74 height 9
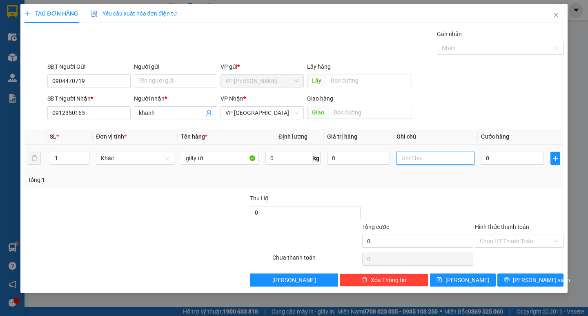
click at [423, 152] on input "text" at bounding box center [436, 158] width 78 height 13
drag, startPoint x: 526, startPoint y: 168, endPoint x: 521, endPoint y: 163, distance: 7.2
click at [526, 168] on td "0" at bounding box center [512, 158] width 69 height 27
click at [519, 160] on input "0" at bounding box center [512, 158] width 63 height 13
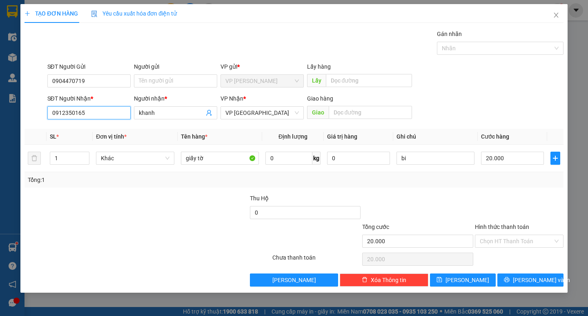
click at [96, 117] on input "0912350165" at bounding box center [88, 112] width 83 height 13
click at [489, 242] on input "Hình thức thanh toán" at bounding box center [516, 241] width 73 height 12
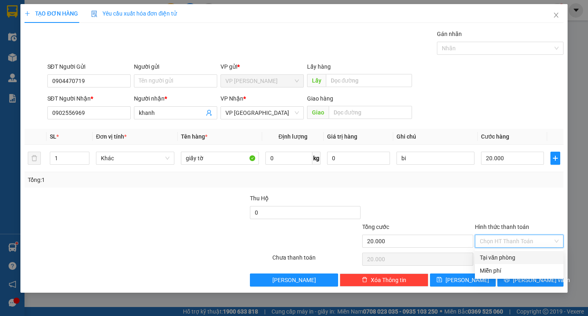
click at [492, 252] on div "Tại văn phòng" at bounding box center [519, 257] width 89 height 13
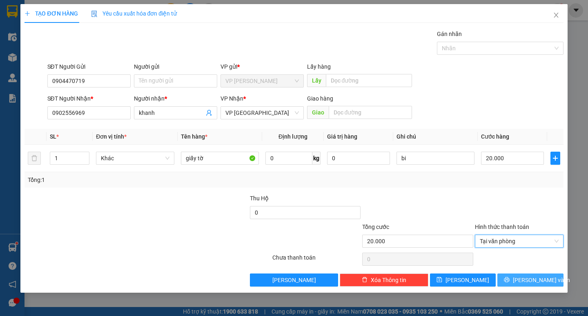
click at [527, 275] on button "[PERSON_NAME] và In" at bounding box center [531, 279] width 66 height 13
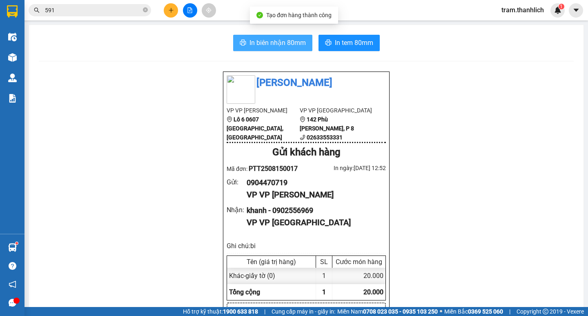
click at [254, 38] on span "In biên nhận 80mm" at bounding box center [278, 43] width 56 height 10
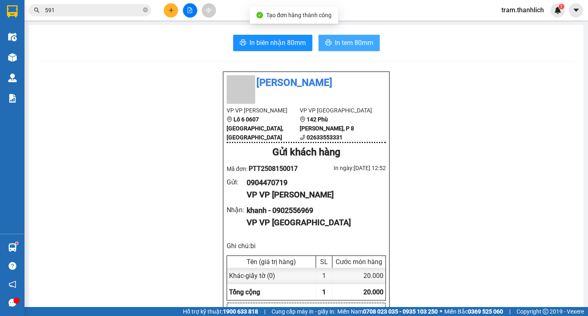
click at [360, 45] on span "In tem 80mm" at bounding box center [354, 43] width 38 height 10
drag, startPoint x: 338, startPoint y: 28, endPoint x: 340, endPoint y: 45, distance: 16.9
click at [340, 46] on span "In tem 80mm" at bounding box center [354, 43] width 38 height 10
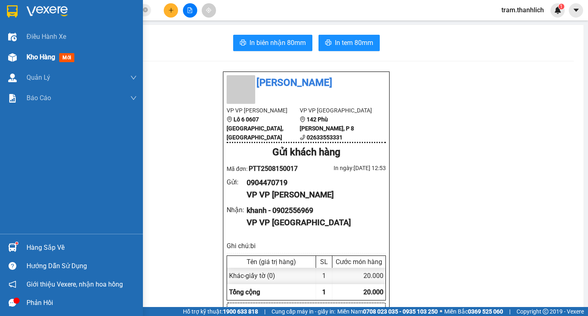
click at [21, 55] on div "Kho hàng mới" at bounding box center [71, 57] width 143 height 20
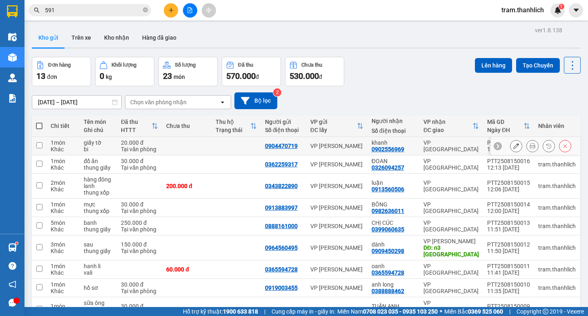
click at [514, 145] on icon at bounding box center [517, 146] width 6 height 6
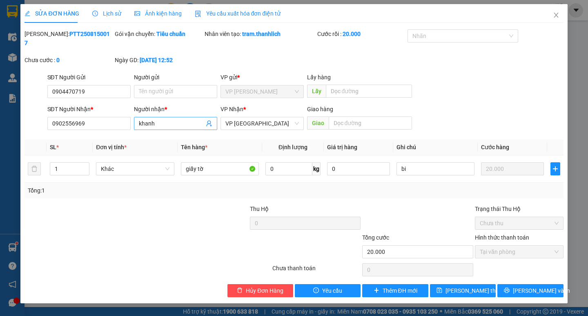
click at [199, 119] on input "khanh" at bounding box center [171, 123] width 65 height 9
click at [198, 119] on input "khanh" at bounding box center [171, 123] width 65 height 9
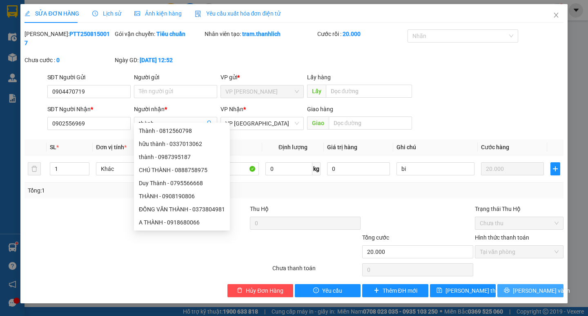
click at [527, 286] on span "[PERSON_NAME] và In" at bounding box center [541, 290] width 57 height 9
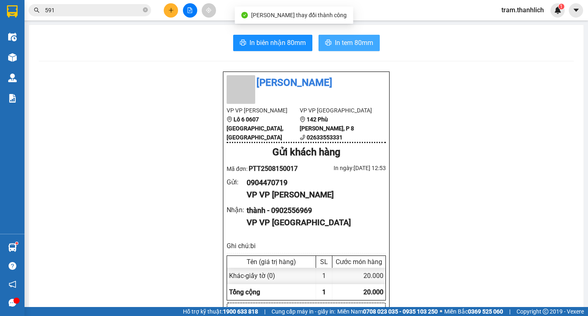
click at [325, 42] on icon "printer" at bounding box center [328, 42] width 7 height 7
click at [172, 14] on button at bounding box center [171, 10] width 14 height 14
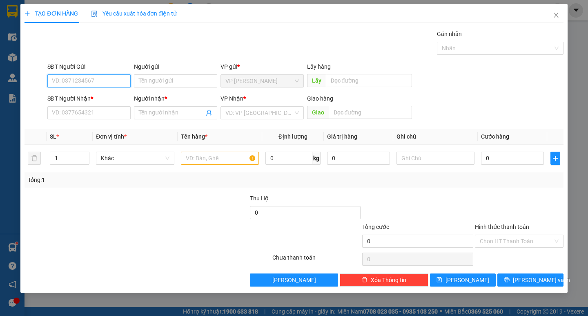
click at [114, 81] on input "SĐT Người Gửi" at bounding box center [88, 80] width 83 height 13
click at [100, 115] on input "SĐT Người Nhận *" at bounding box center [88, 112] width 83 height 13
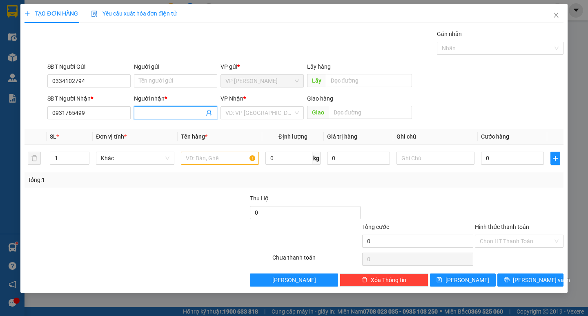
click at [165, 107] on span at bounding box center [175, 112] width 83 height 13
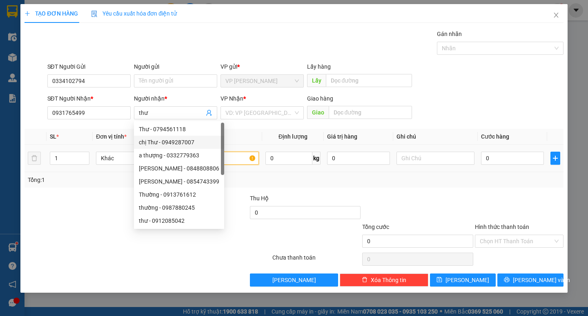
click at [243, 156] on input "text" at bounding box center [220, 158] width 78 height 13
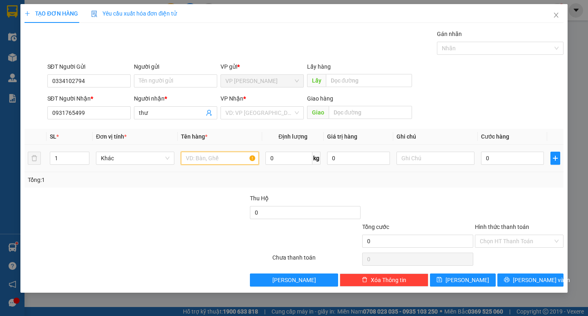
click at [242, 159] on input "text" at bounding box center [220, 158] width 78 height 13
click at [85, 154] on span "up" at bounding box center [85, 156] width 5 height 5
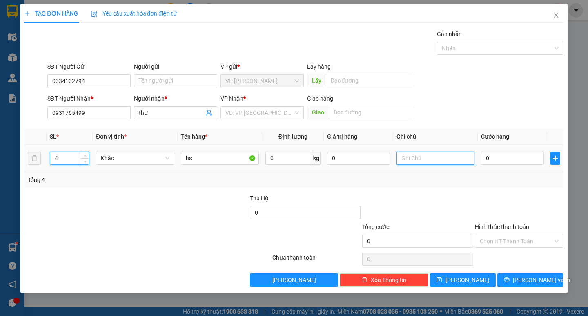
click at [406, 159] on input "text" at bounding box center [436, 158] width 78 height 13
click at [541, 160] on input "0" at bounding box center [512, 158] width 63 height 13
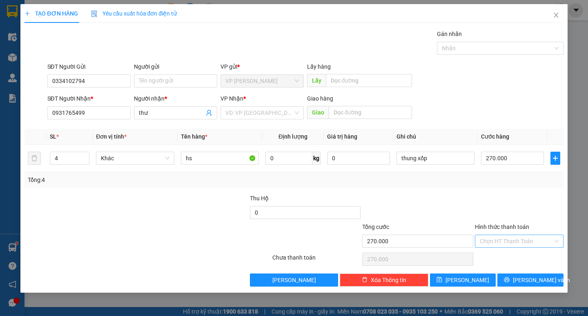
click at [506, 239] on input "Hình thức thanh toán" at bounding box center [516, 241] width 73 height 12
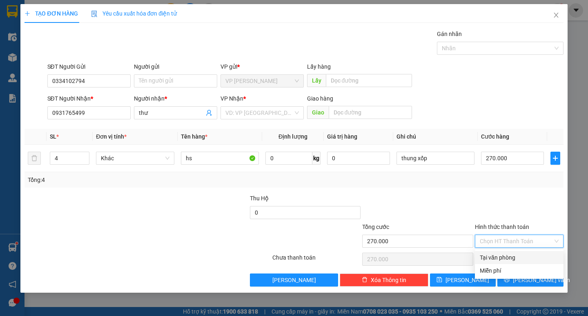
click at [504, 251] on div "Tại văn phòng" at bounding box center [519, 257] width 89 height 13
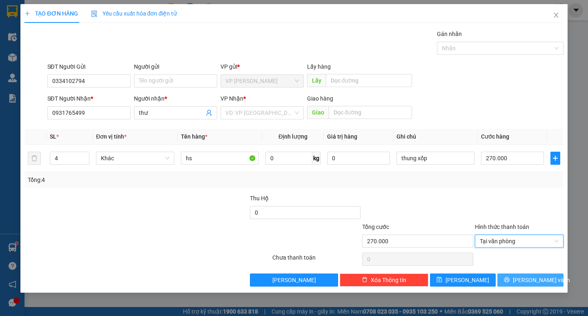
click at [509, 279] on button "[PERSON_NAME] và In" at bounding box center [531, 279] width 66 height 13
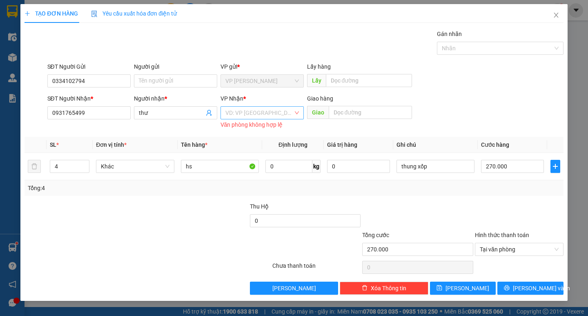
click at [256, 116] on input "search" at bounding box center [260, 113] width 68 height 12
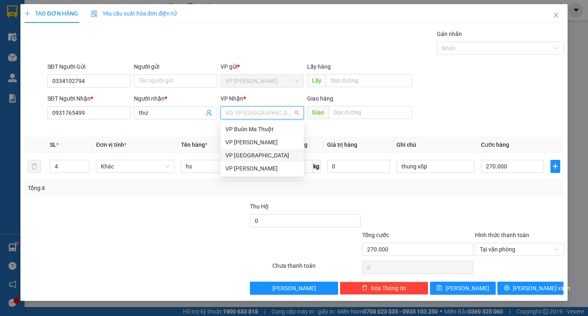
drag, startPoint x: 242, startPoint y: 152, endPoint x: 415, endPoint y: 222, distance: 186.3
click at [243, 153] on div "VP [GEOGRAPHIC_DATA]" at bounding box center [263, 155] width 74 height 9
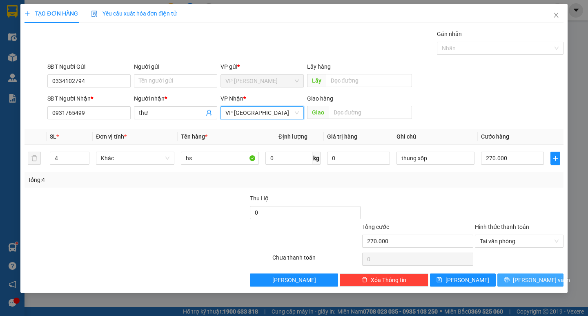
click at [500, 277] on button "[PERSON_NAME] và In" at bounding box center [531, 279] width 66 height 13
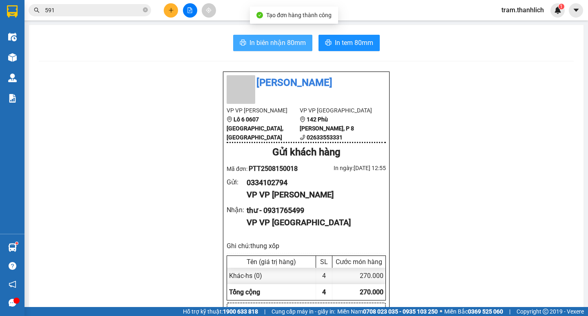
click at [234, 43] on button "In biên nhận 80mm" at bounding box center [272, 43] width 79 height 16
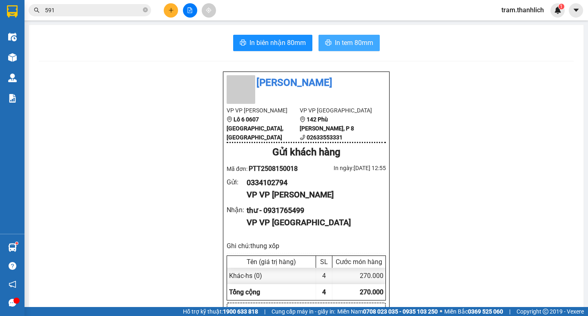
click at [343, 47] on span "In tem 80mm" at bounding box center [354, 43] width 38 height 10
click at [342, 35] on button "In tem 80mm" at bounding box center [349, 43] width 61 height 16
click at [166, 10] on button at bounding box center [171, 10] width 14 height 14
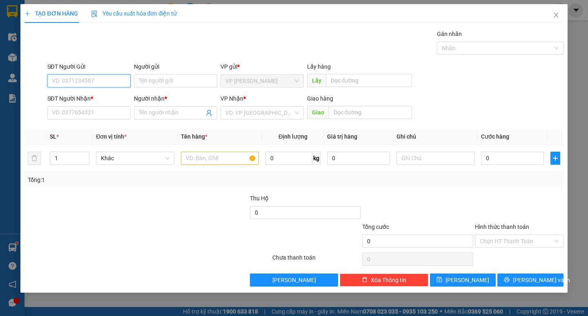
click at [78, 80] on input "SĐT Người Gửi" at bounding box center [88, 80] width 83 height 13
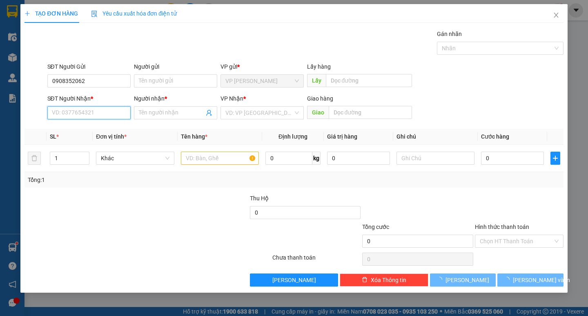
click at [105, 119] on input "SĐT Người Nhận *" at bounding box center [88, 112] width 83 height 13
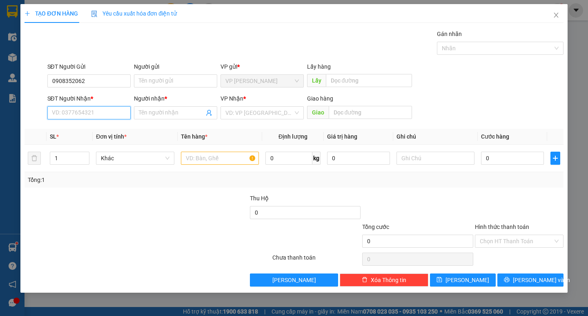
click at [105, 116] on input "SĐT Người Nhận *" at bounding box center [88, 112] width 83 height 13
click at [102, 125] on div "0834052223 - C DUNG" at bounding box center [89, 129] width 74 height 9
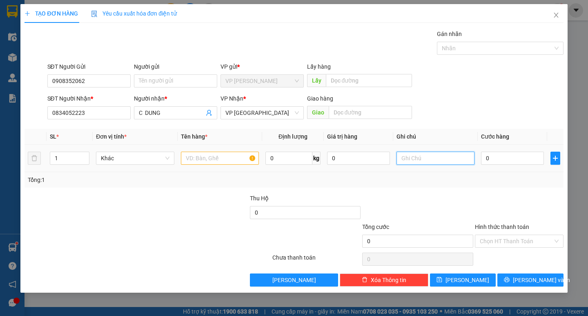
click at [423, 161] on input "text" at bounding box center [436, 158] width 78 height 13
click at [191, 158] on input "text" at bounding box center [220, 158] width 78 height 13
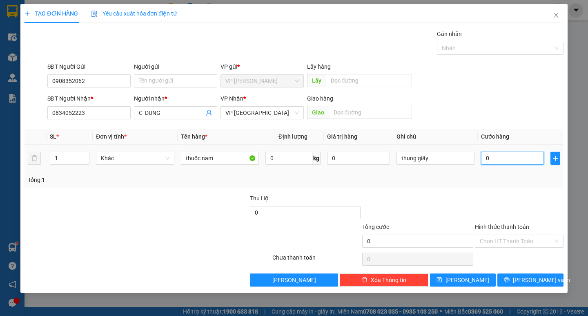
click at [496, 161] on input "0" at bounding box center [512, 158] width 63 height 13
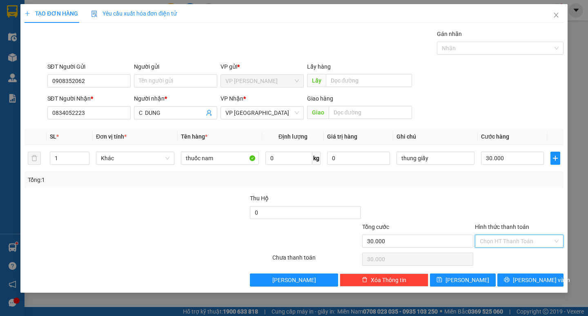
click at [503, 241] on input "Hình thức thanh toán" at bounding box center [516, 241] width 73 height 12
click at [503, 250] on div "Tại văn phòng Miễn phí Tại văn phòng Miễn phí" at bounding box center [519, 263] width 89 height 29
click at [513, 272] on div "Miễn phí" at bounding box center [519, 270] width 79 height 9
click at [500, 236] on span "Miễn phí" at bounding box center [519, 241] width 79 height 12
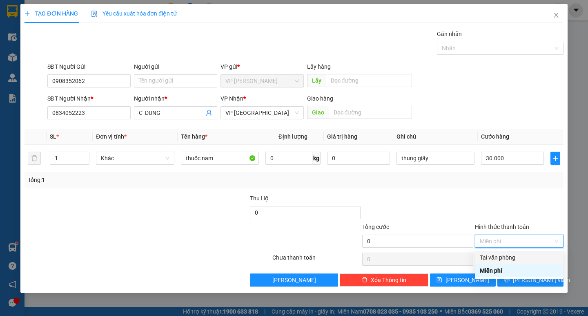
click at [501, 257] on div "Tại văn phòng" at bounding box center [519, 257] width 79 height 9
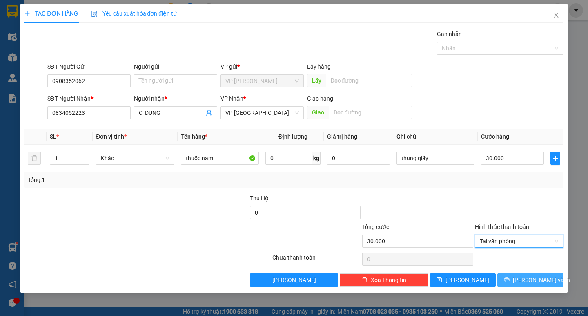
click at [527, 282] on span "[PERSON_NAME] và In" at bounding box center [541, 279] width 57 height 9
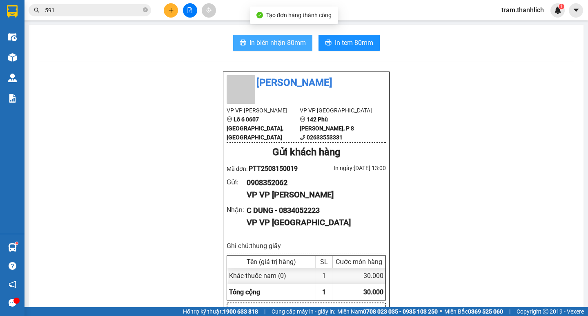
click at [276, 47] on span "In biên nhận 80mm" at bounding box center [278, 43] width 56 height 10
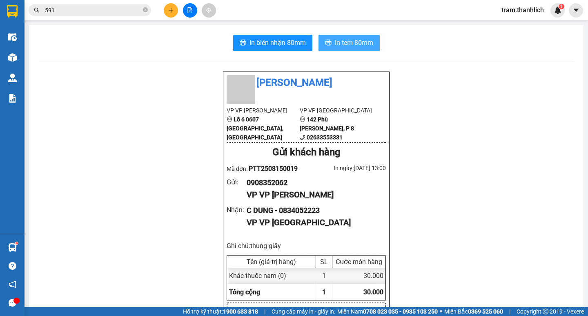
click at [364, 48] on button "In tem 80mm" at bounding box center [349, 43] width 61 height 16
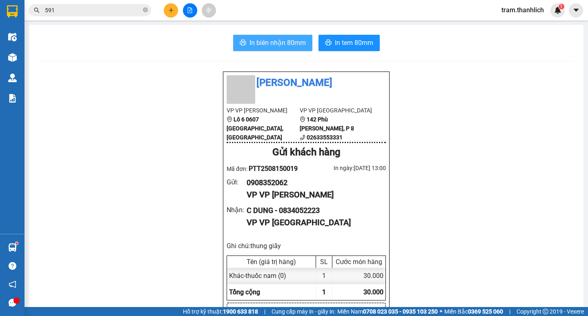
click at [286, 46] on span "In biên nhận 80mm" at bounding box center [278, 43] width 56 height 10
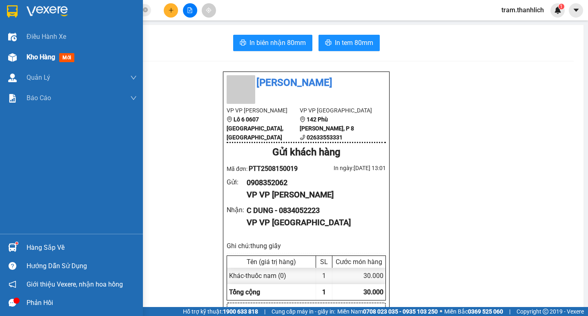
click at [26, 56] on div "Kho hàng mới" at bounding box center [71, 57] width 143 height 20
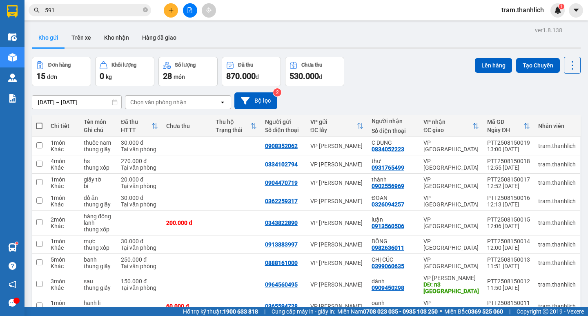
click at [167, 14] on button at bounding box center [171, 10] width 14 height 14
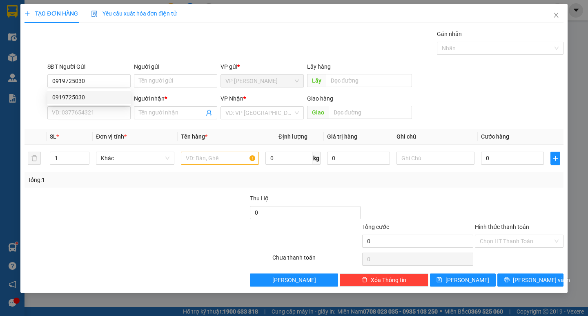
click at [92, 104] on div "0919725030 0919725030" at bounding box center [88, 97] width 83 height 16
click at [92, 104] on div "SĐT Người Nhận *" at bounding box center [88, 100] width 83 height 12
click at [92, 112] on input "SĐT Người Nhận *" at bounding box center [88, 112] width 83 height 13
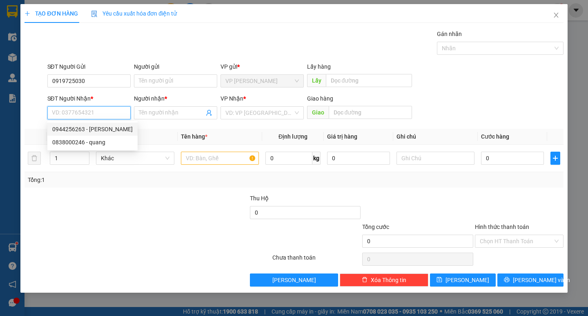
click at [98, 127] on div "0944256263 - [PERSON_NAME]" at bounding box center [92, 129] width 80 height 9
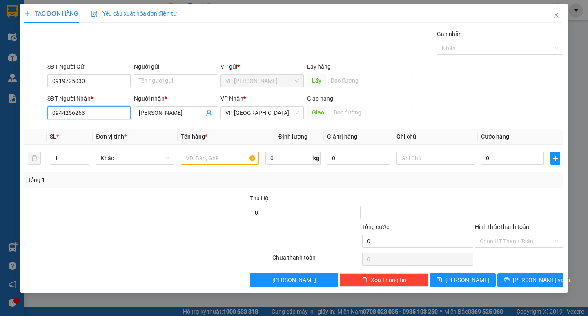
click at [110, 115] on input "0944256263" at bounding box center [88, 112] width 83 height 13
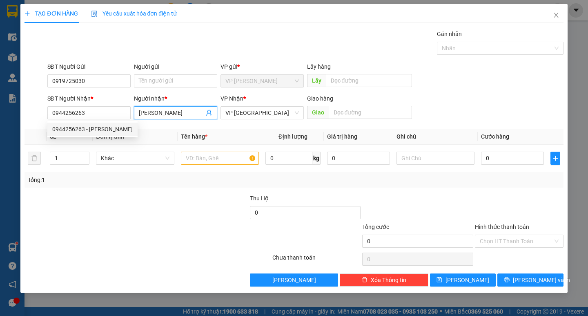
click at [172, 112] on input "[PERSON_NAME]" at bounding box center [171, 112] width 65 height 9
click at [173, 112] on input "[PERSON_NAME]" at bounding box center [171, 112] width 65 height 9
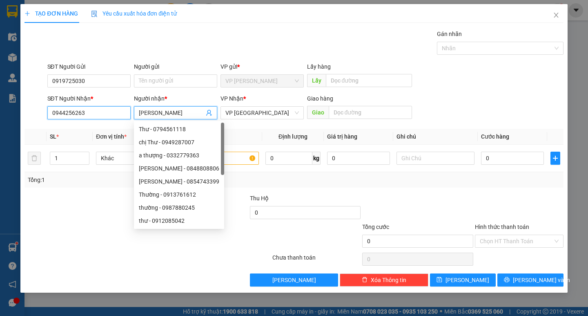
click at [104, 117] on input "0944256263" at bounding box center [88, 112] width 83 height 13
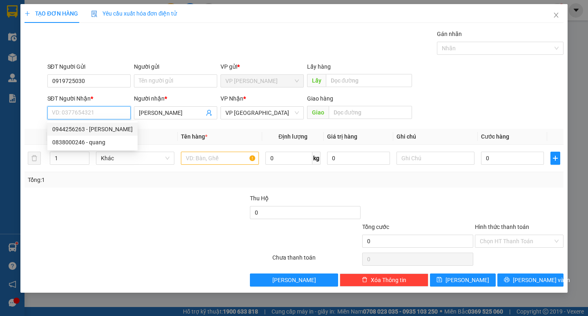
click at [78, 132] on div "0944256263 - [PERSON_NAME]" at bounding box center [92, 129] width 80 height 9
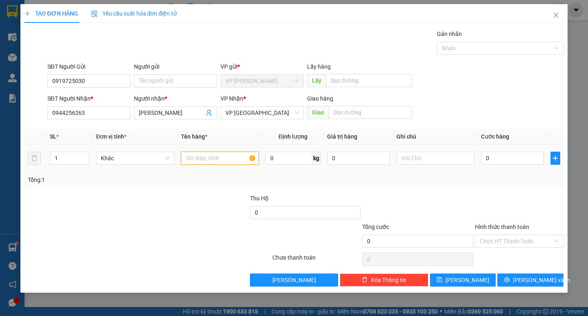
click at [249, 157] on input "text" at bounding box center [220, 158] width 78 height 13
click at [81, 155] on span "Increase Value" at bounding box center [84, 155] width 9 height 7
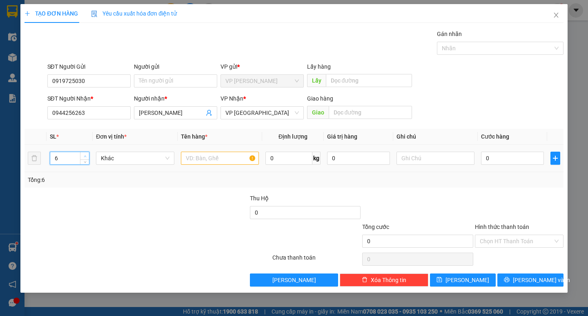
click at [81, 155] on span "Increase Value" at bounding box center [84, 155] width 9 height 7
click at [241, 159] on input "text" at bounding box center [220, 158] width 78 height 13
click at [231, 161] on input "text" at bounding box center [220, 158] width 78 height 13
click at [504, 164] on input "0" at bounding box center [512, 158] width 63 height 13
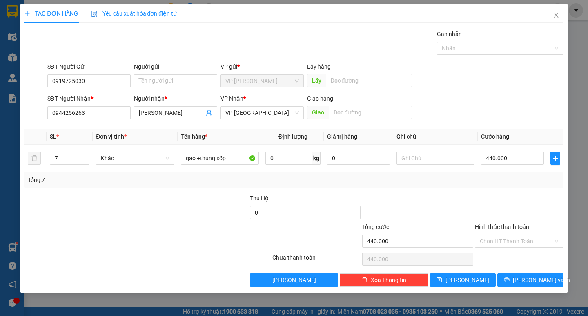
click at [506, 272] on div "Transit Pickup Surcharge Ids Transit Deliver Surcharge Ids Transit Deliver Surc…" at bounding box center [294, 157] width 539 height 257
click at [506, 276] on button "[PERSON_NAME] và In" at bounding box center [531, 279] width 66 height 13
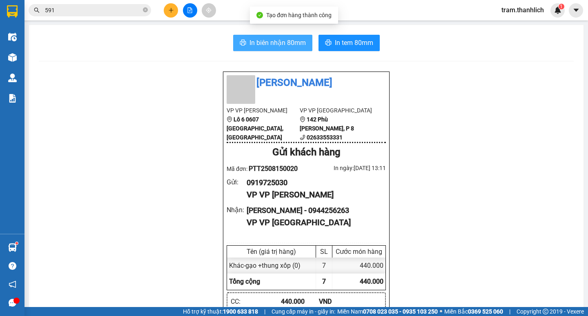
click at [267, 47] on span "In biên nhận 80mm" at bounding box center [278, 43] width 56 height 10
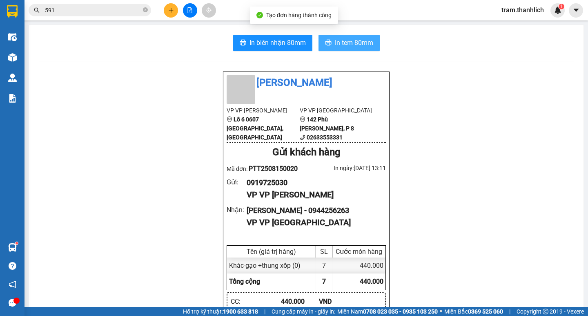
click at [360, 49] on button "In tem 80mm" at bounding box center [349, 43] width 61 height 16
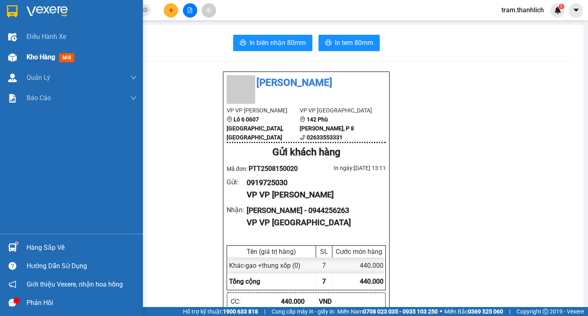
click at [49, 60] on span "Kho hàng" at bounding box center [41, 57] width 29 height 8
